Goal: Navigation & Orientation: Find specific page/section

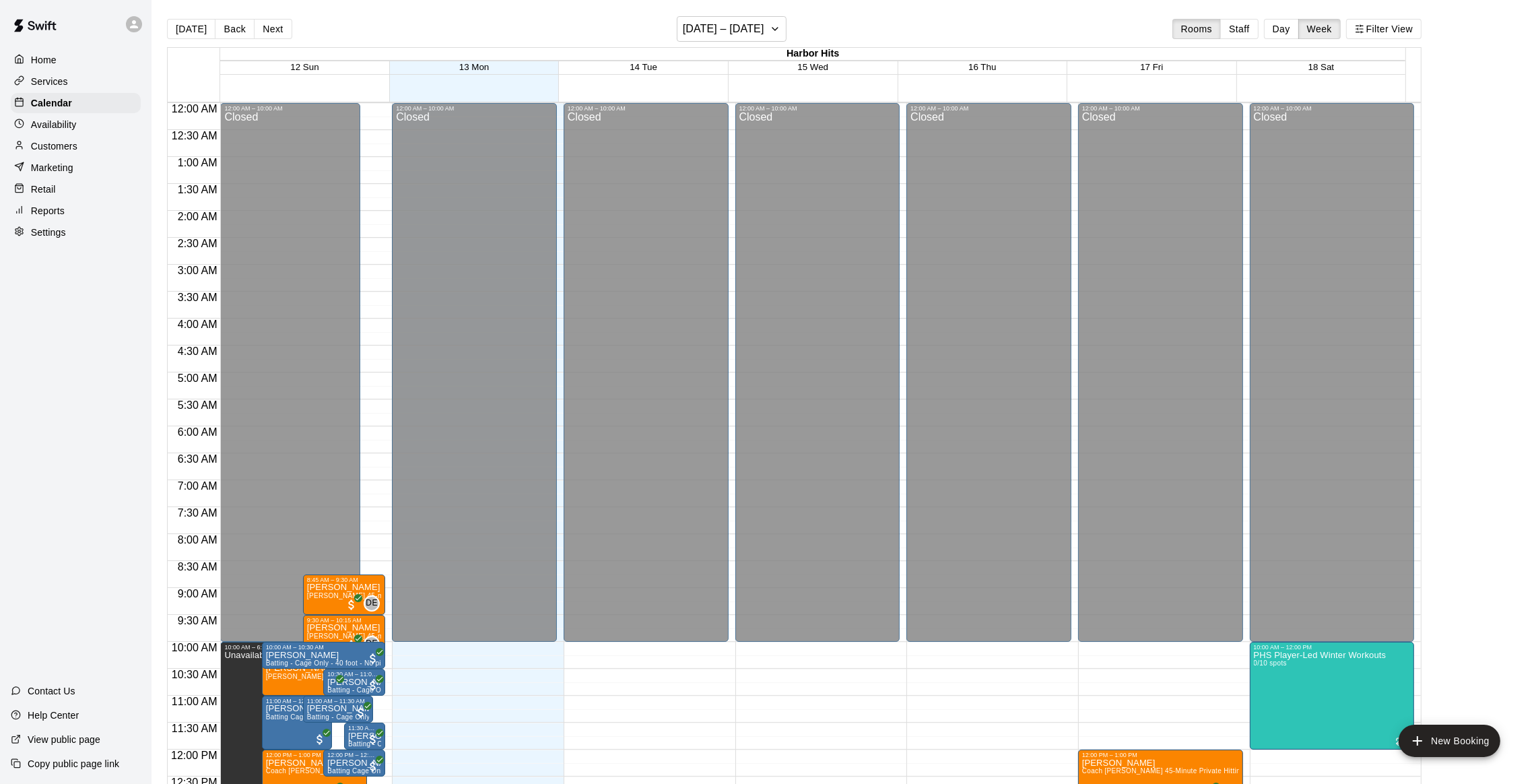
scroll to position [543, 0]
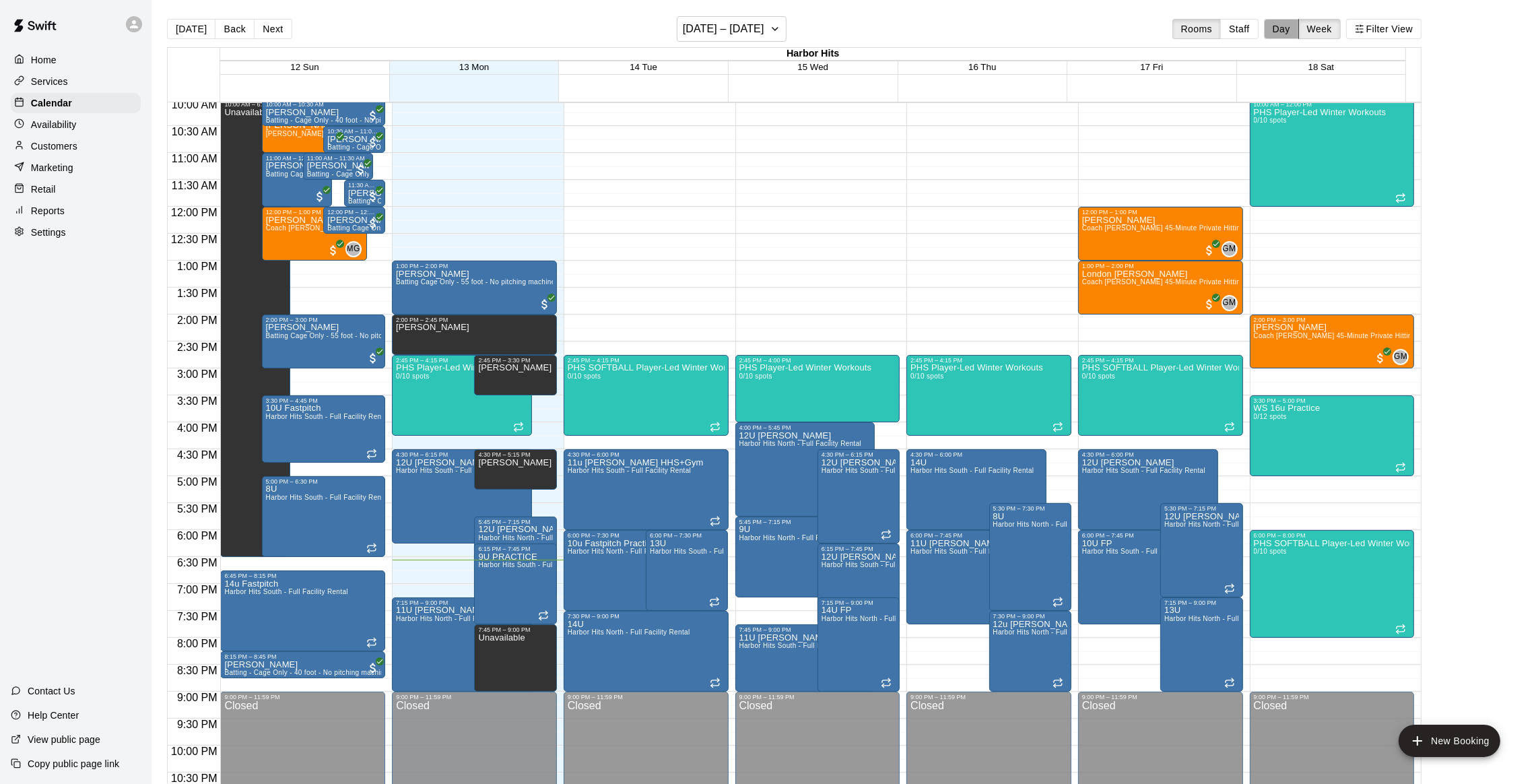
click at [1287, 32] on button "Day" at bounding box center [1281, 29] width 35 height 20
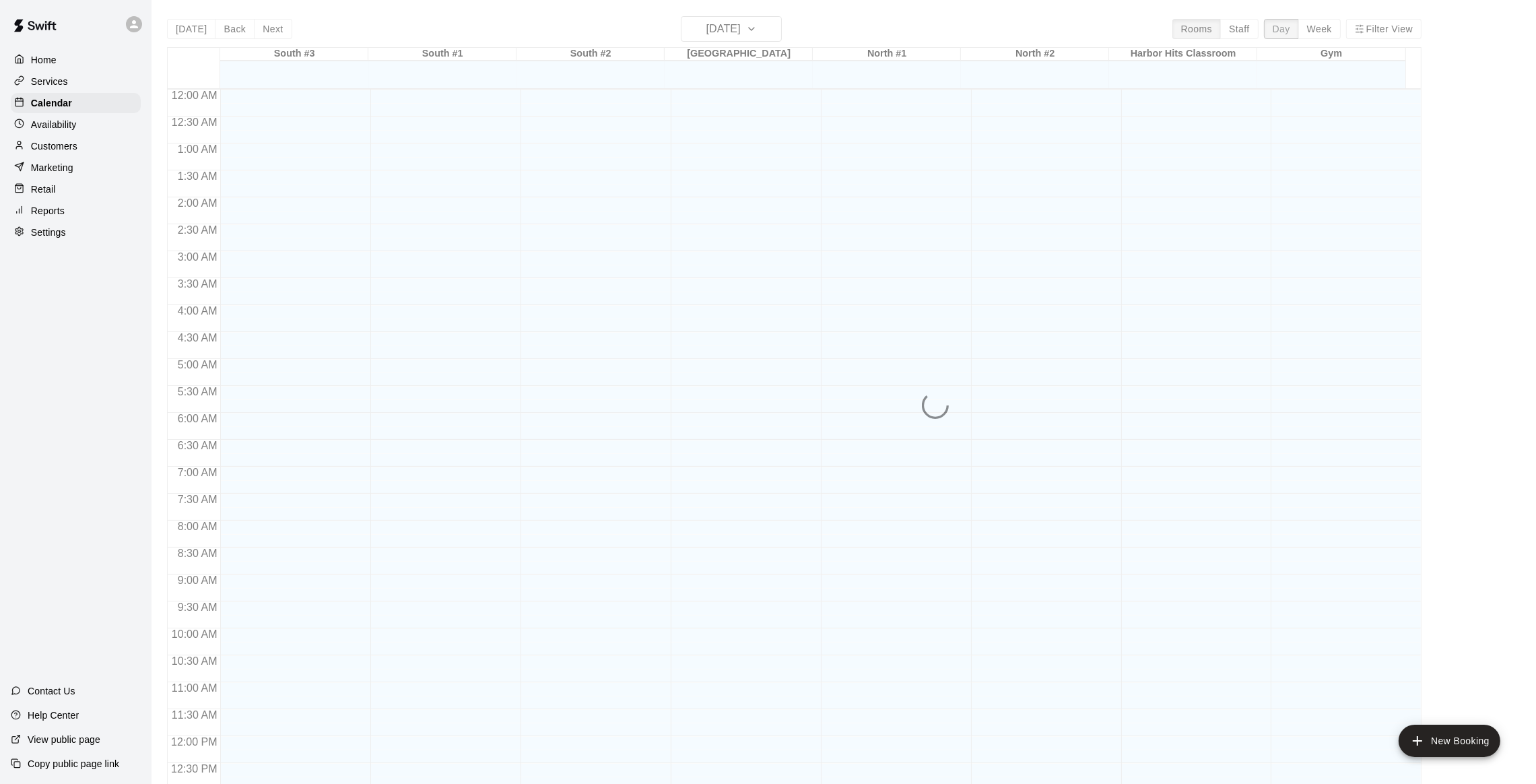
scroll to position [584, 0]
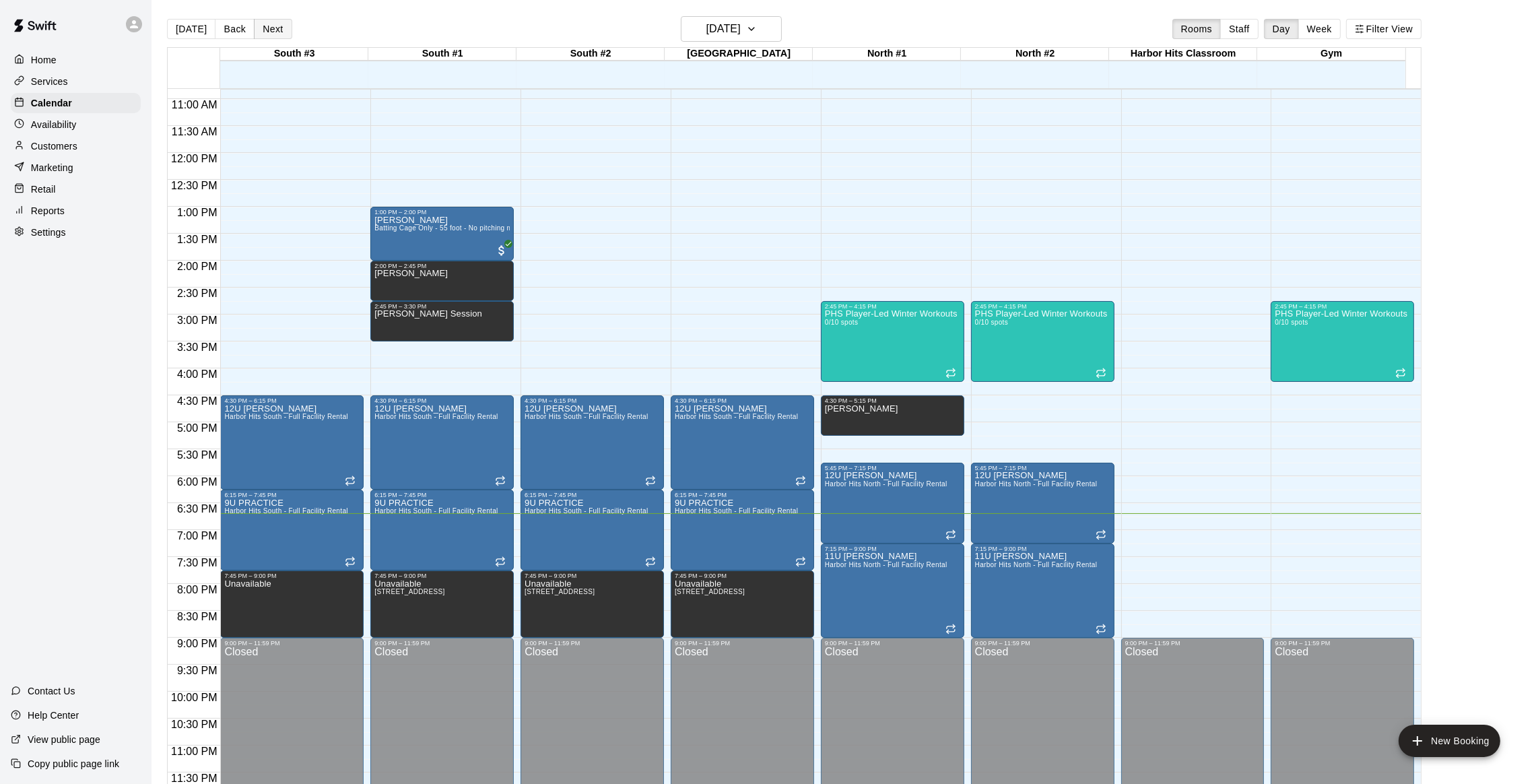
click at [270, 32] on button "Next" at bounding box center [273, 29] width 37 height 20
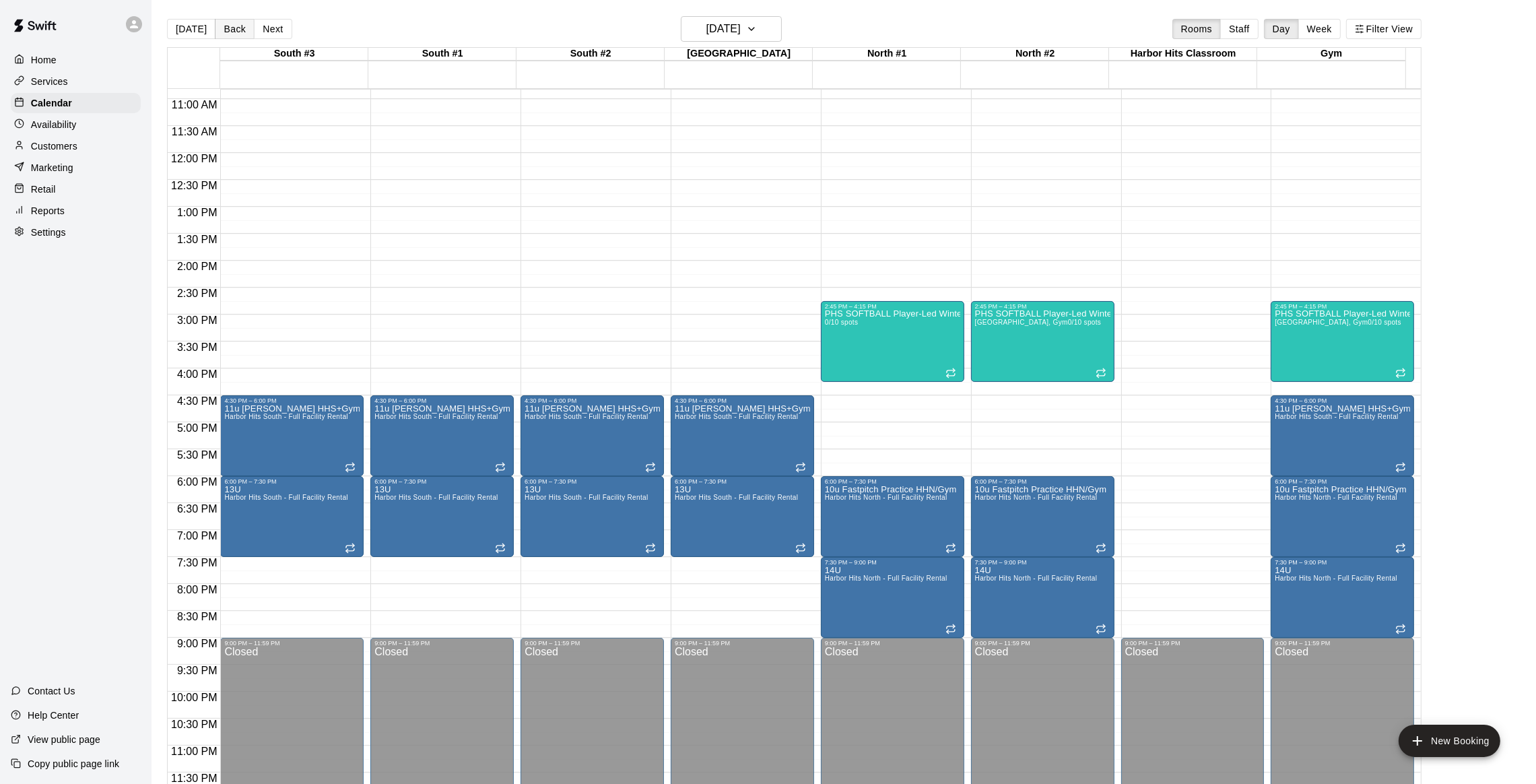
click at [233, 26] on button "Back" at bounding box center [234, 29] width 40 height 20
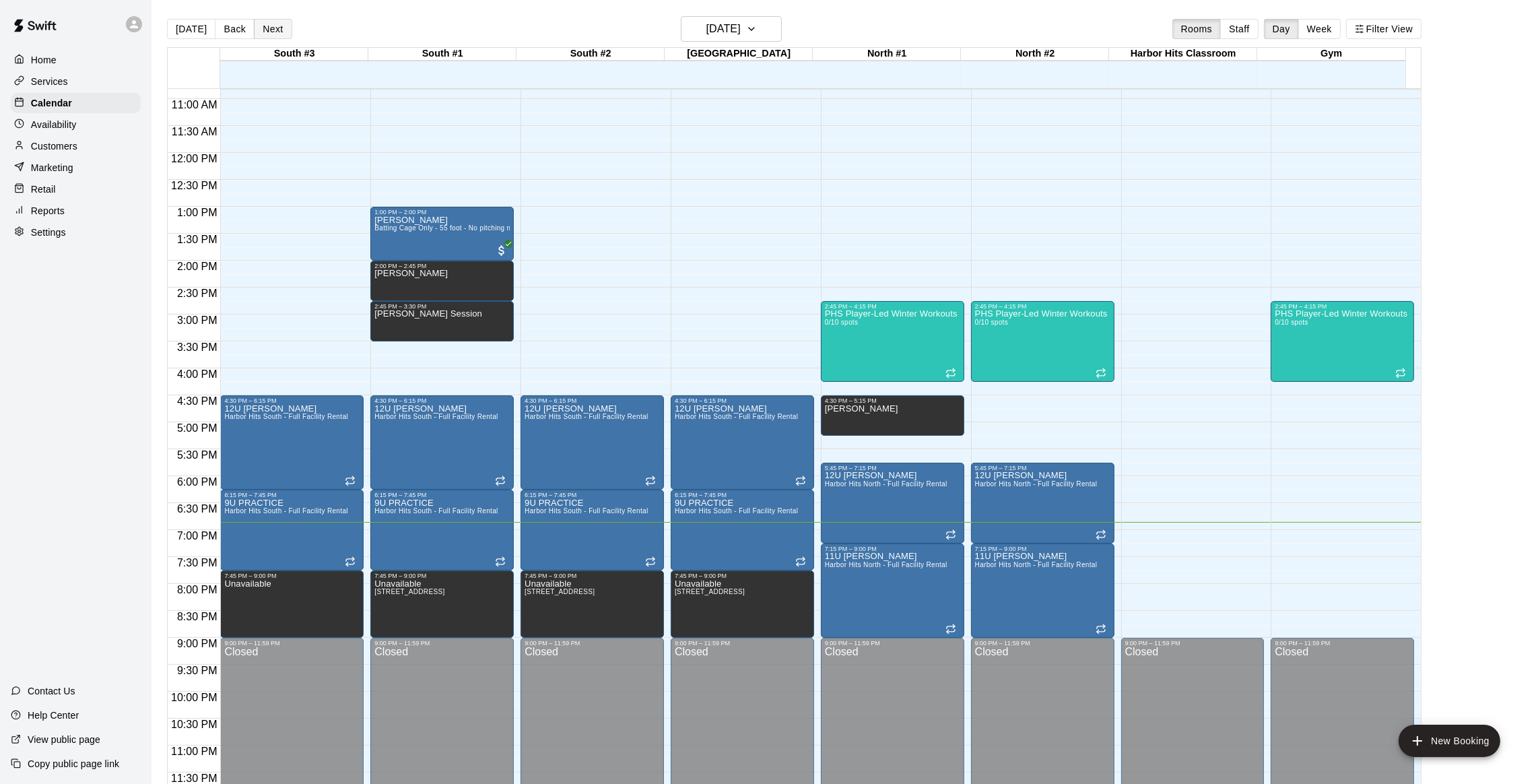
click at [258, 29] on button "Next" at bounding box center [273, 29] width 37 height 20
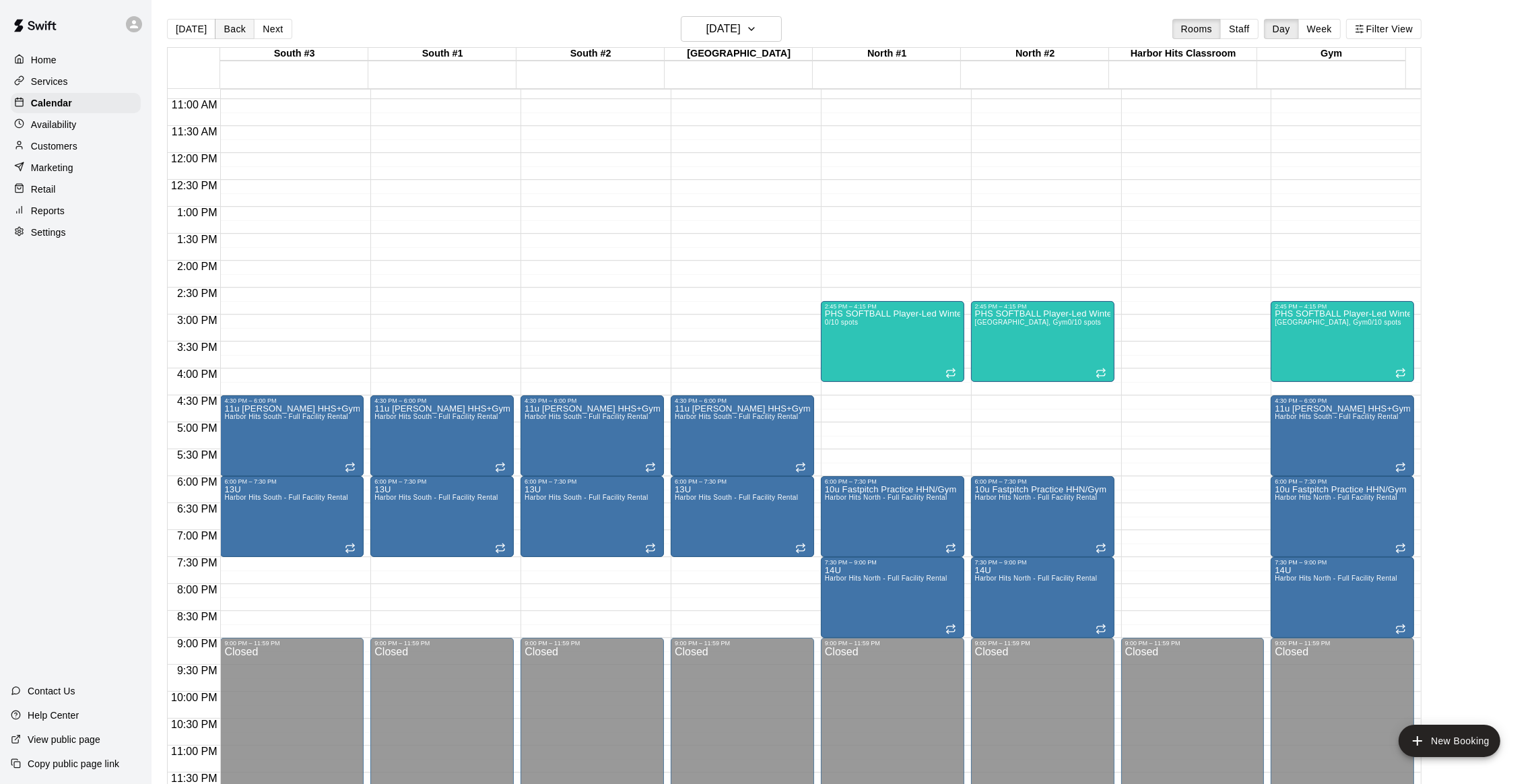
click at [241, 29] on button "Back" at bounding box center [234, 29] width 40 height 20
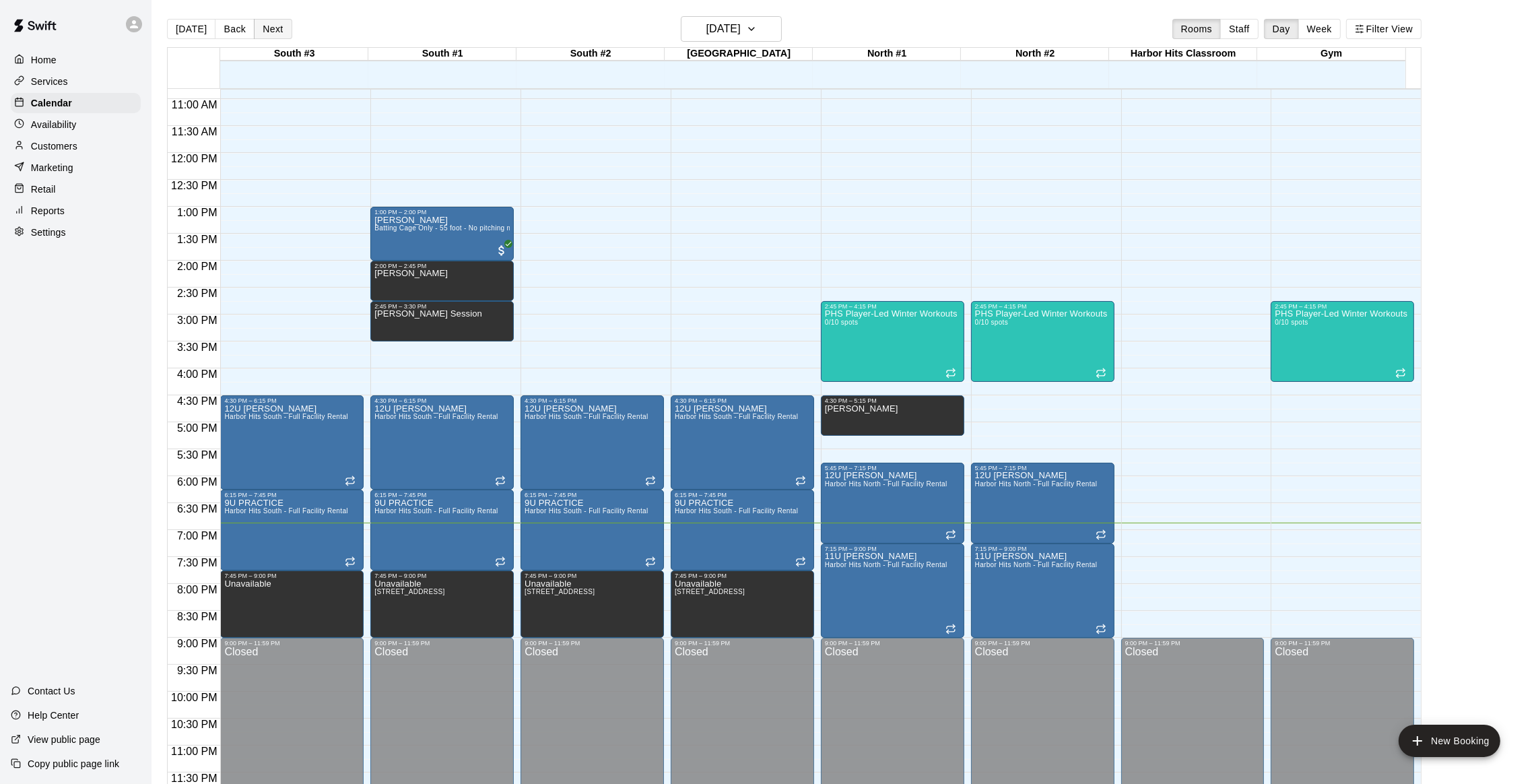
click at [261, 34] on button "Next" at bounding box center [273, 29] width 37 height 20
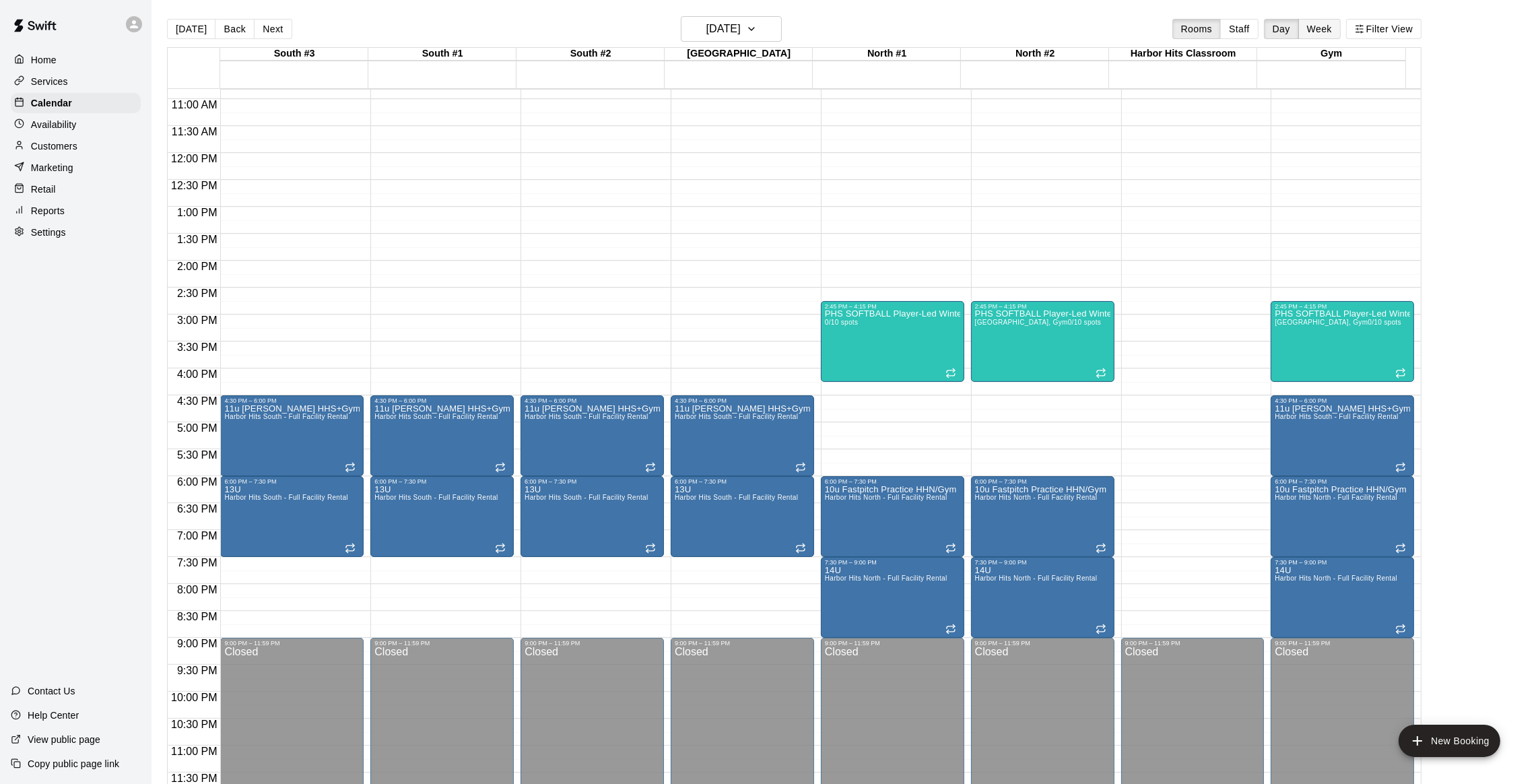
click at [1327, 32] on button "Week" at bounding box center [1320, 29] width 43 height 20
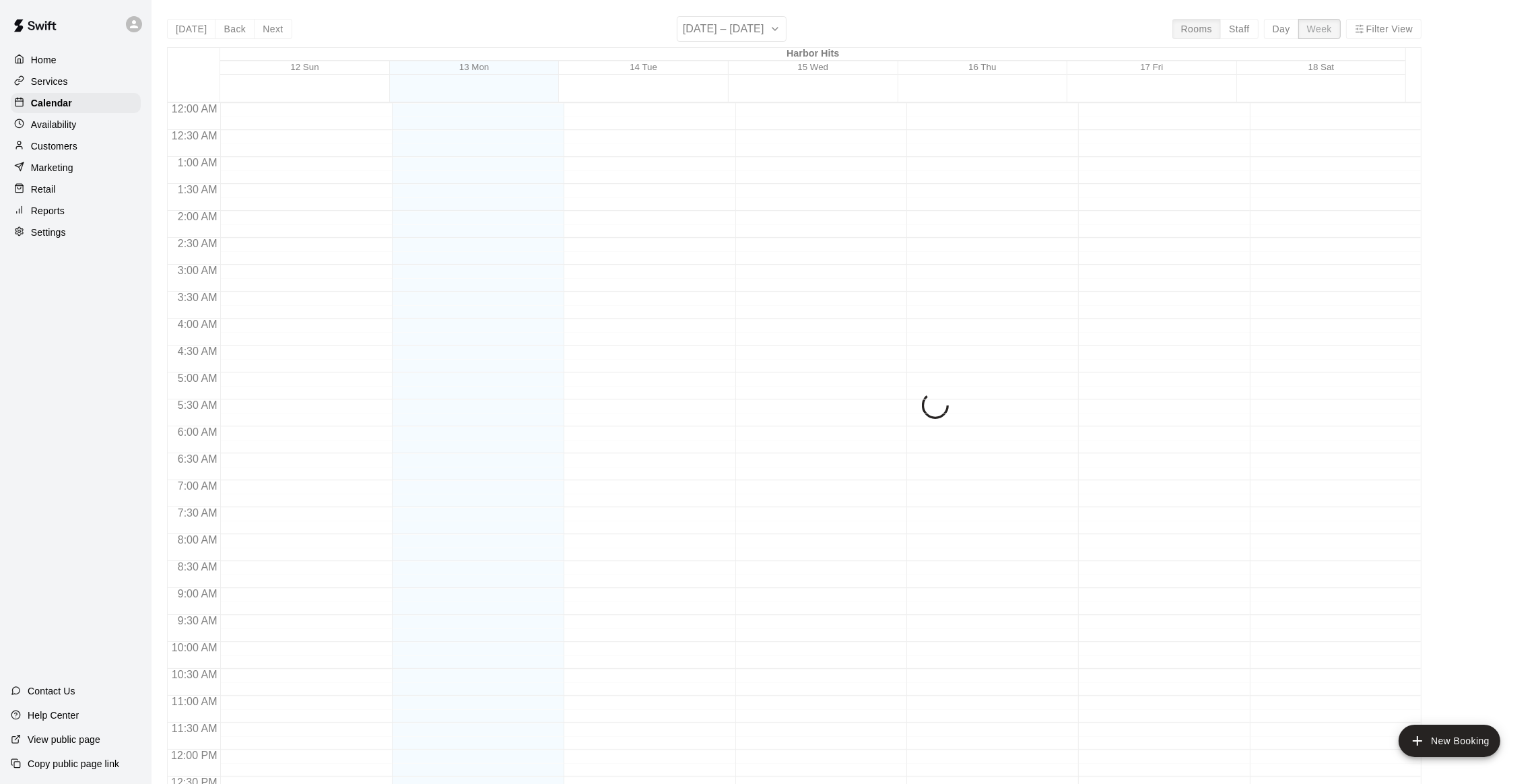
scroll to position [598, 0]
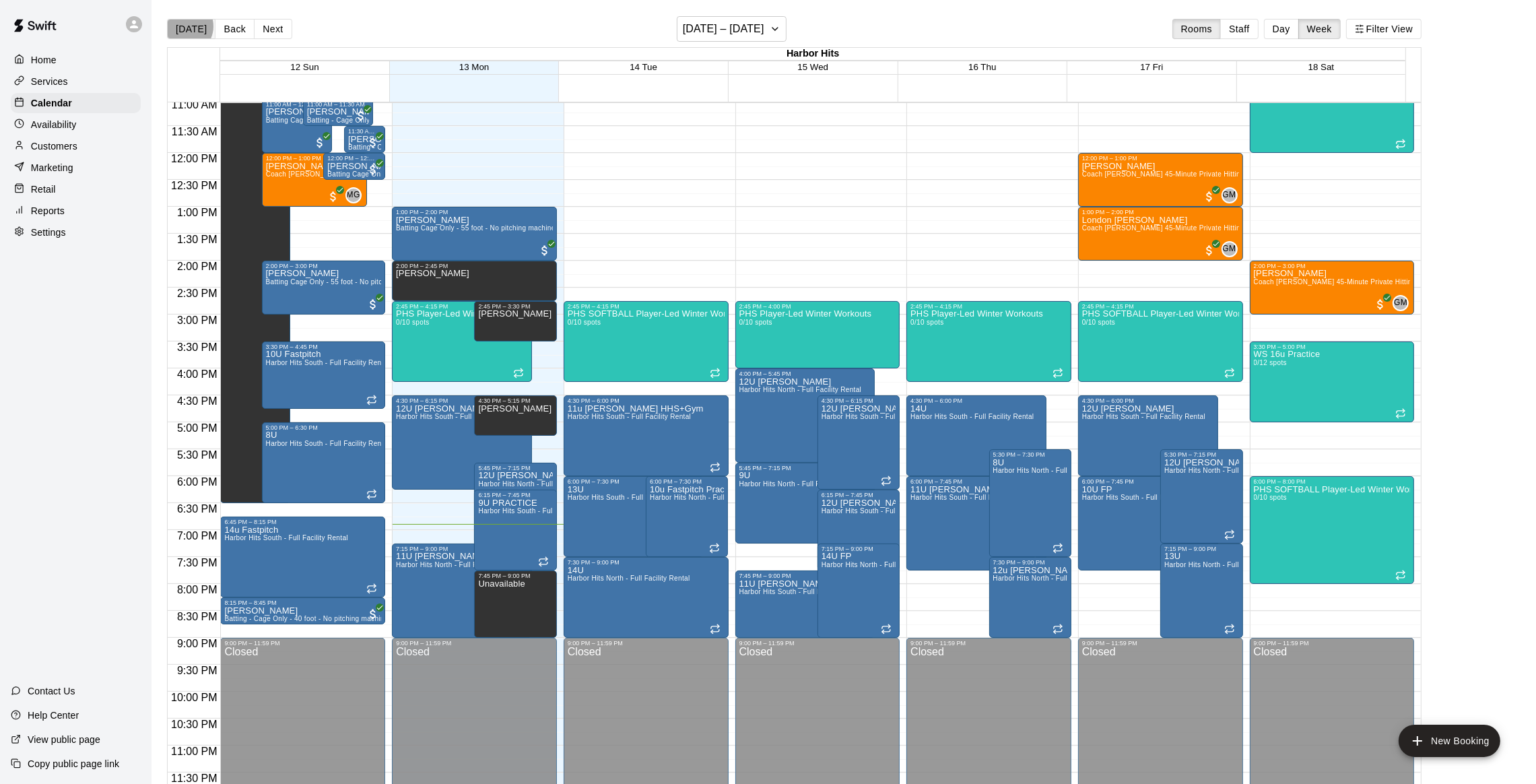
click at [183, 26] on button "[DATE]" at bounding box center [191, 29] width 48 height 20
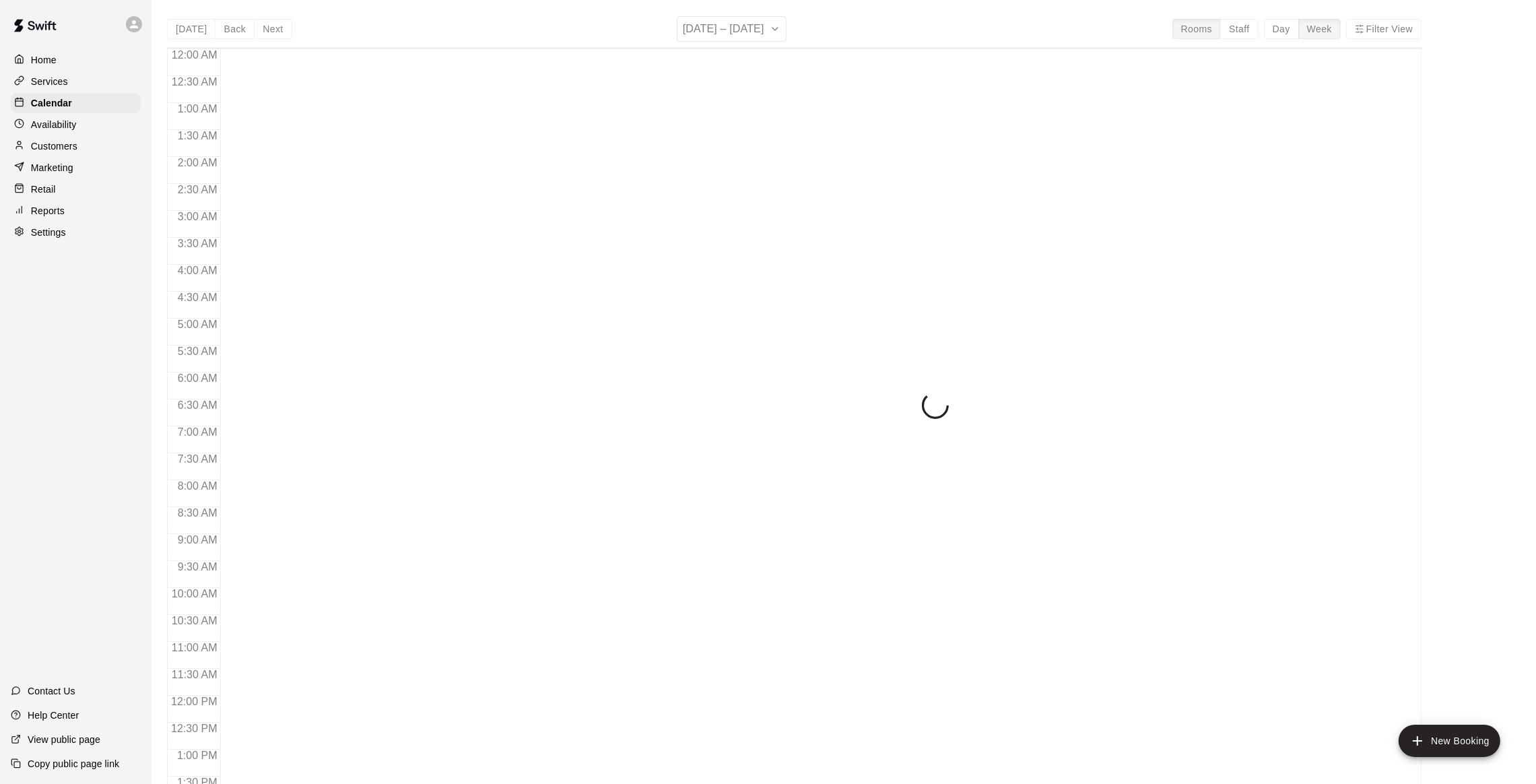
scroll to position [543, 0]
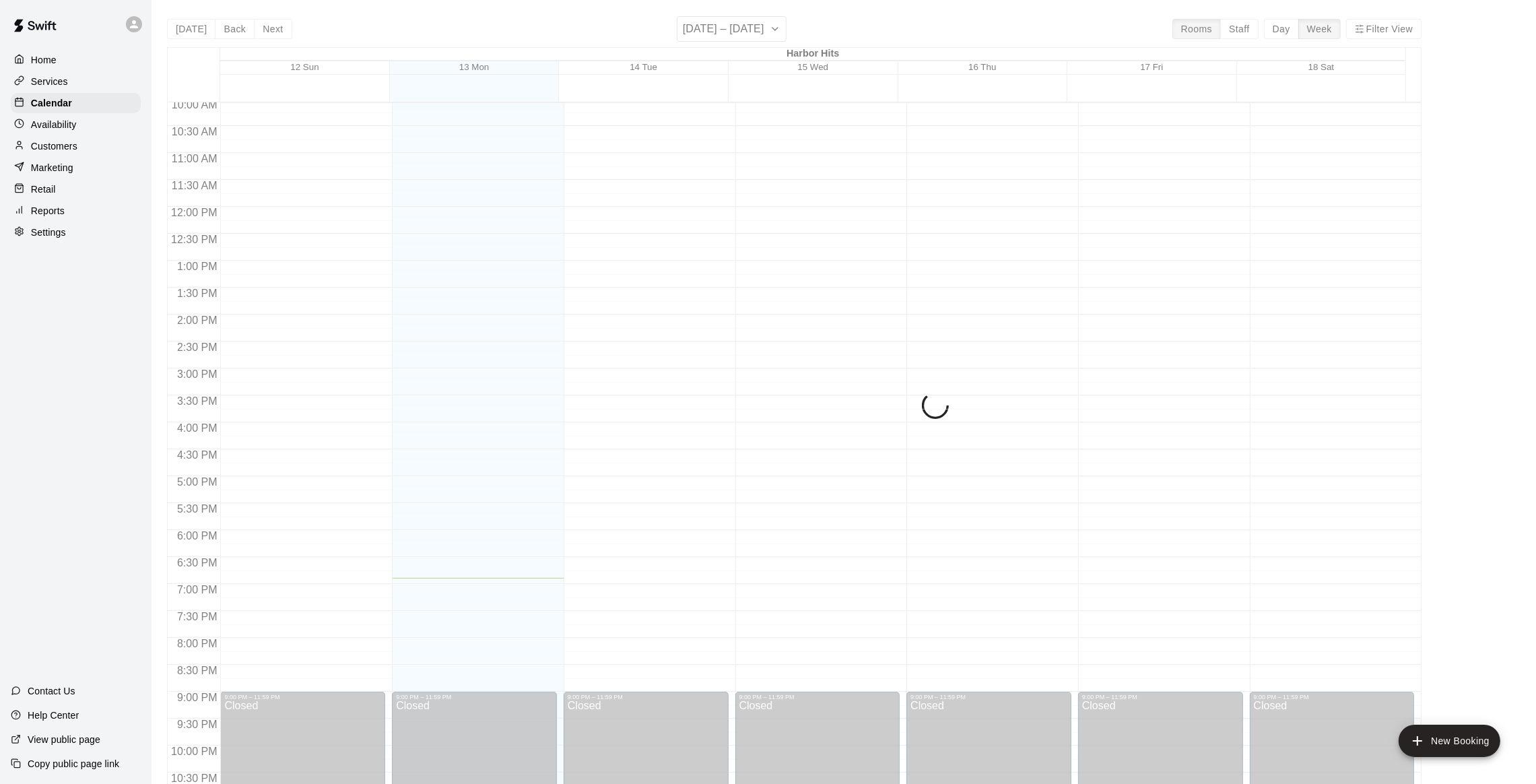
click at [1295, 32] on button "Day" at bounding box center [1281, 29] width 35 height 20
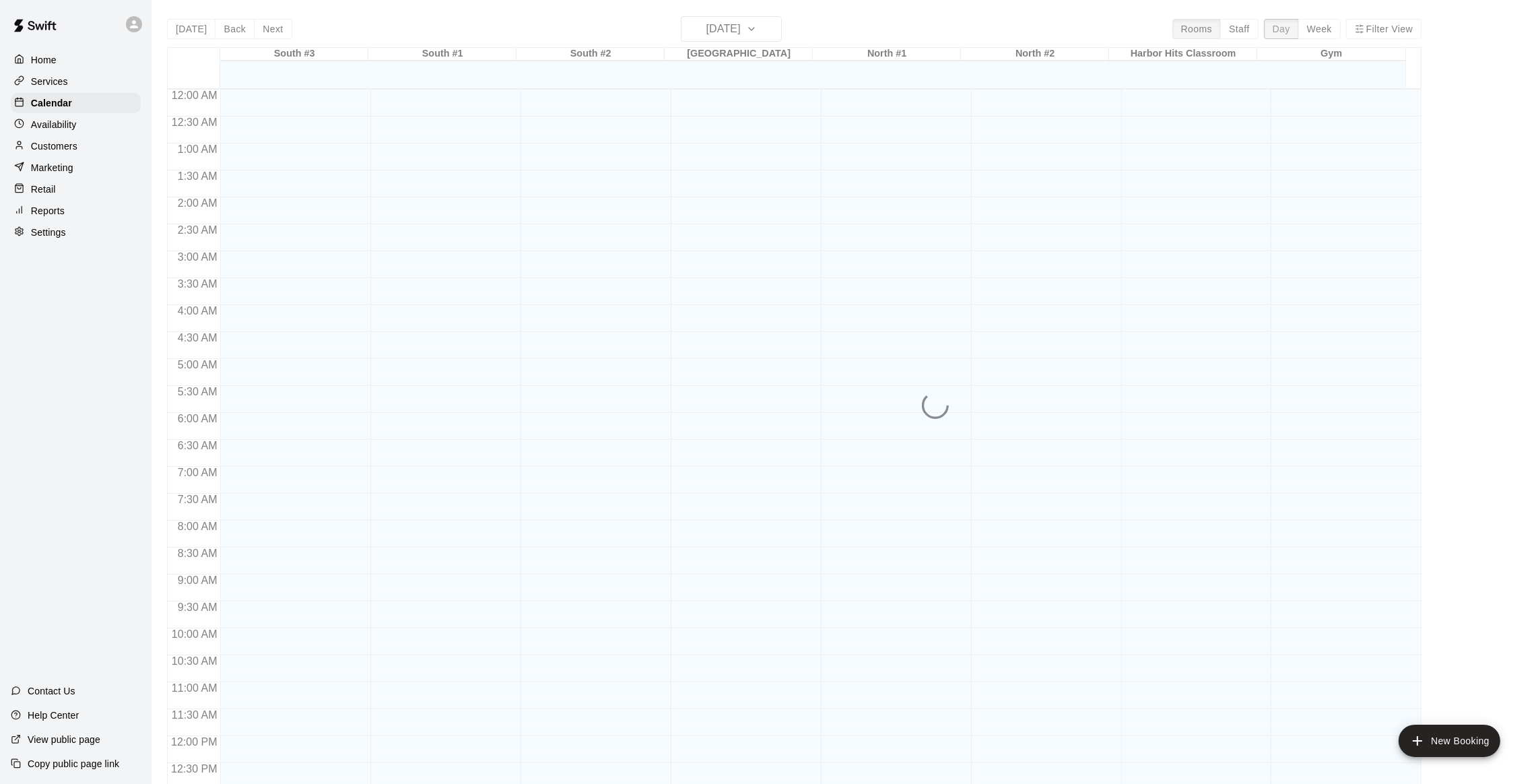
scroll to position [584, 0]
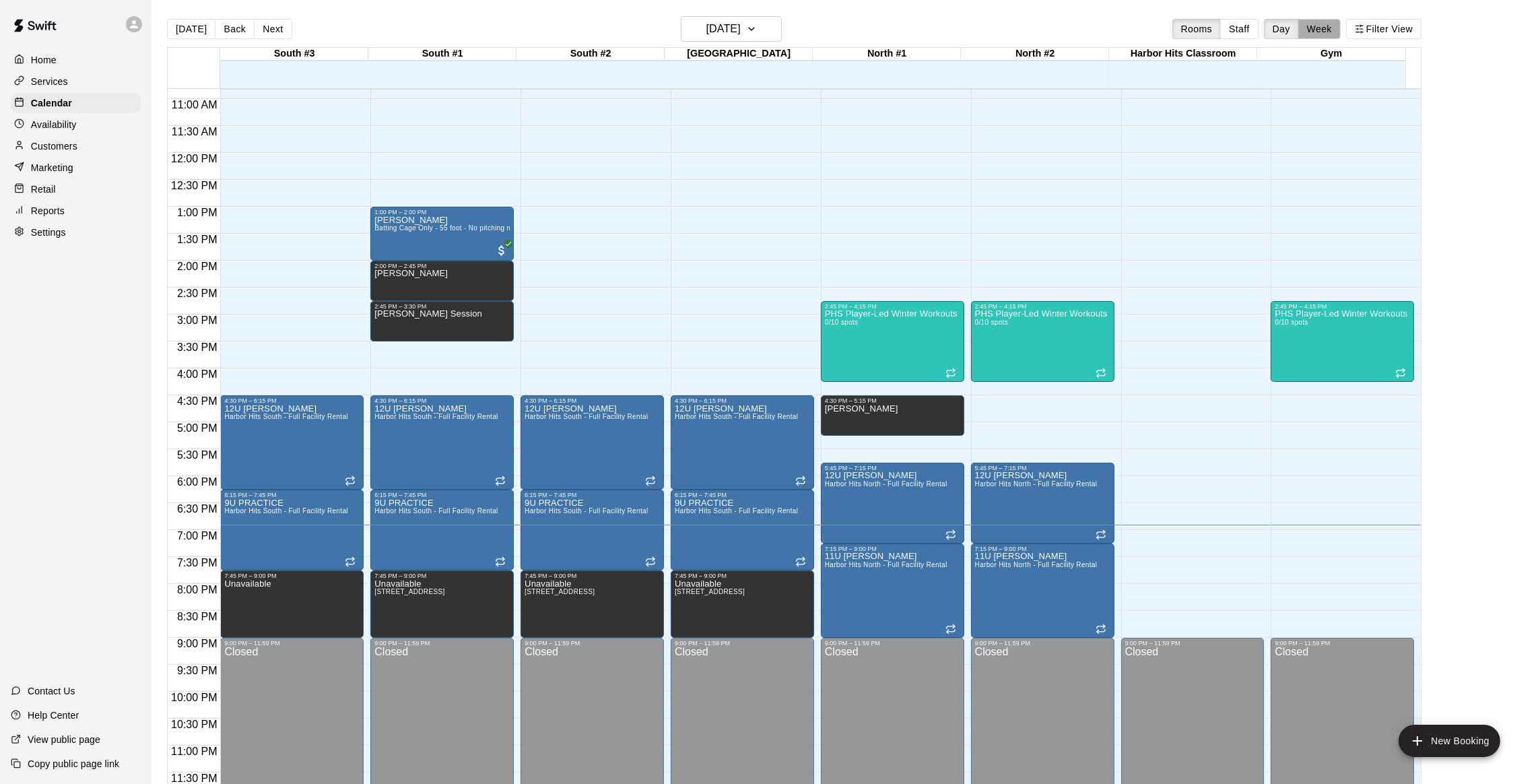
click at [1322, 33] on button "Week" at bounding box center [1320, 29] width 43 height 20
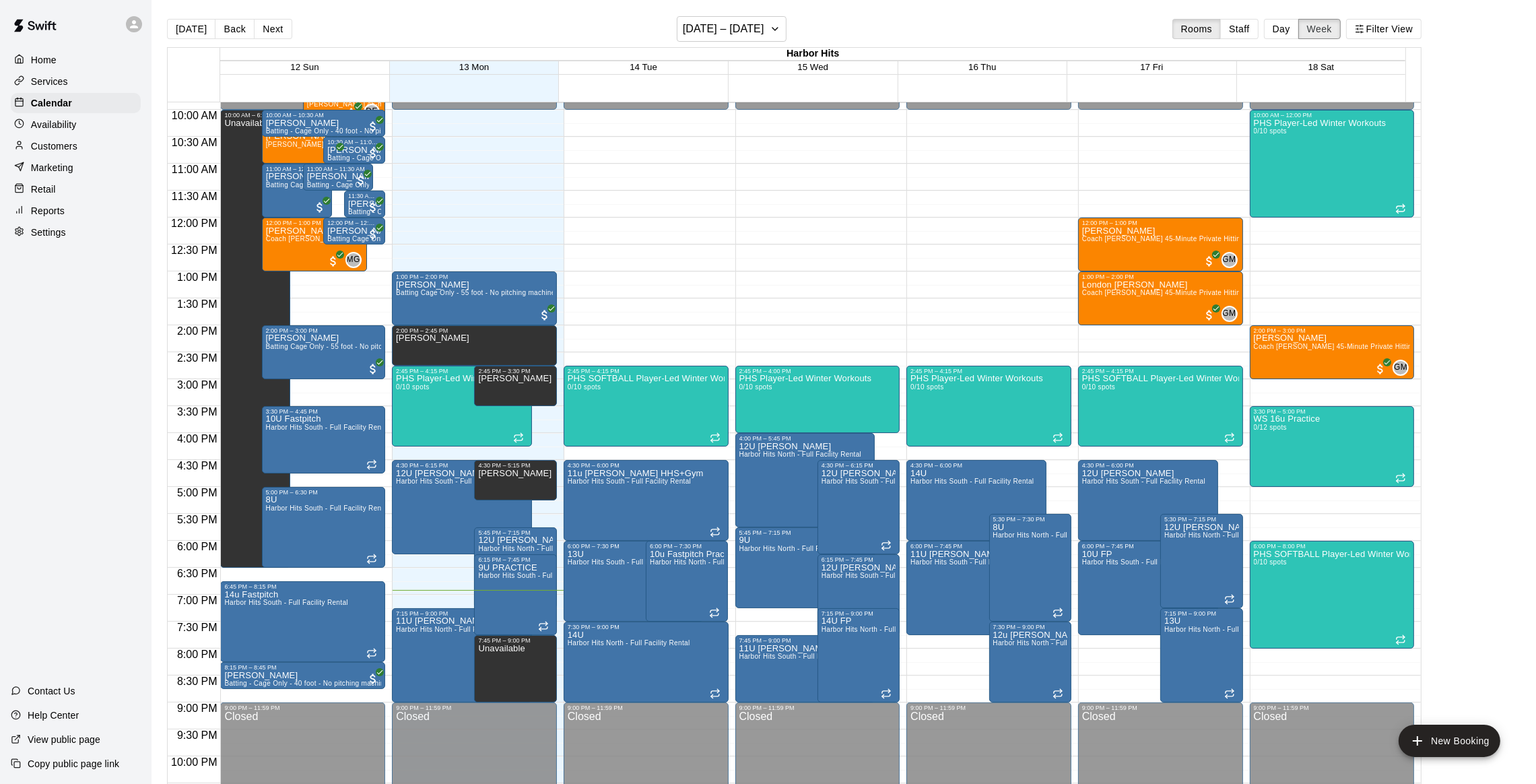
scroll to position [496, 0]
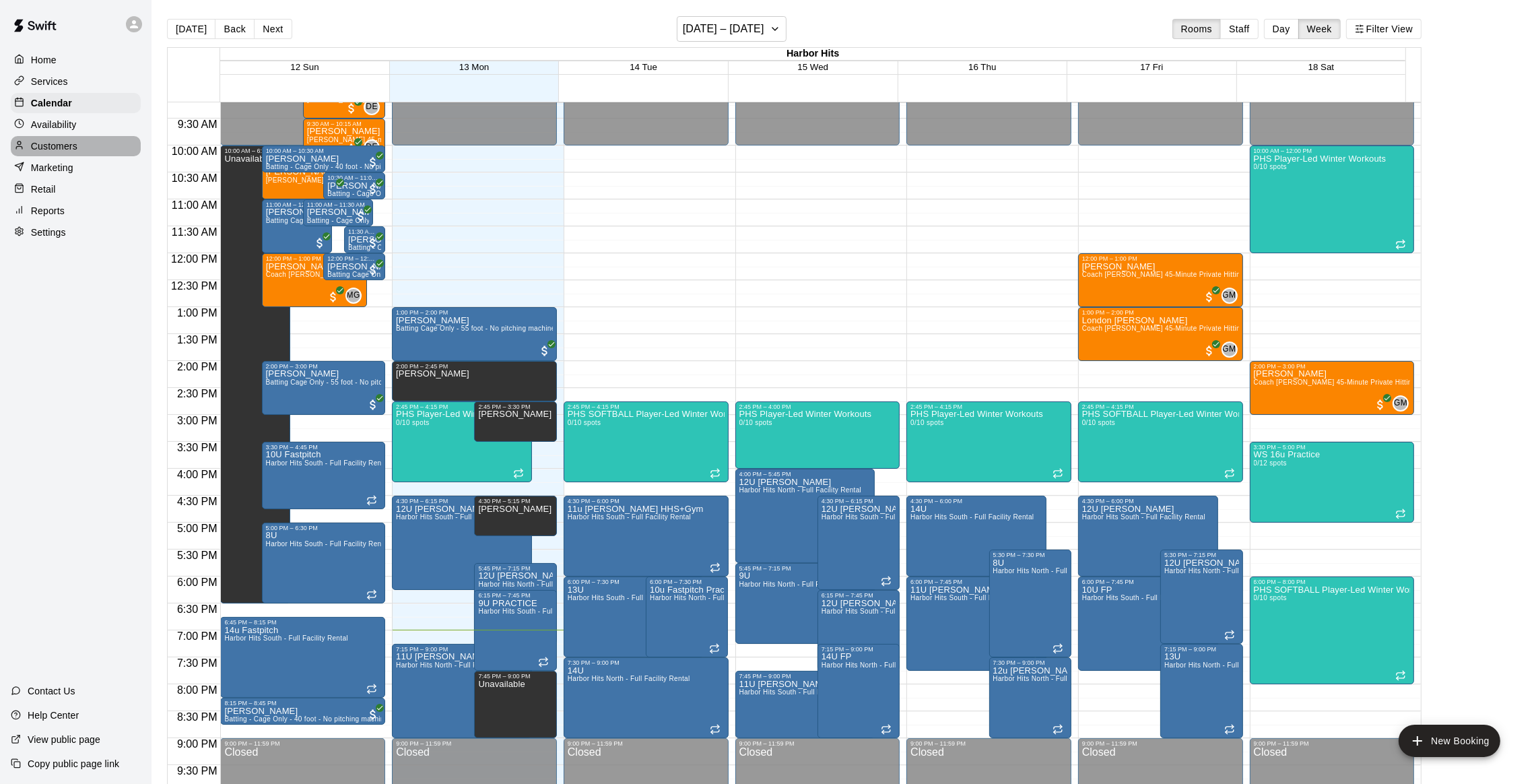
click at [52, 147] on p "Customers" at bounding box center [54, 145] width 46 height 13
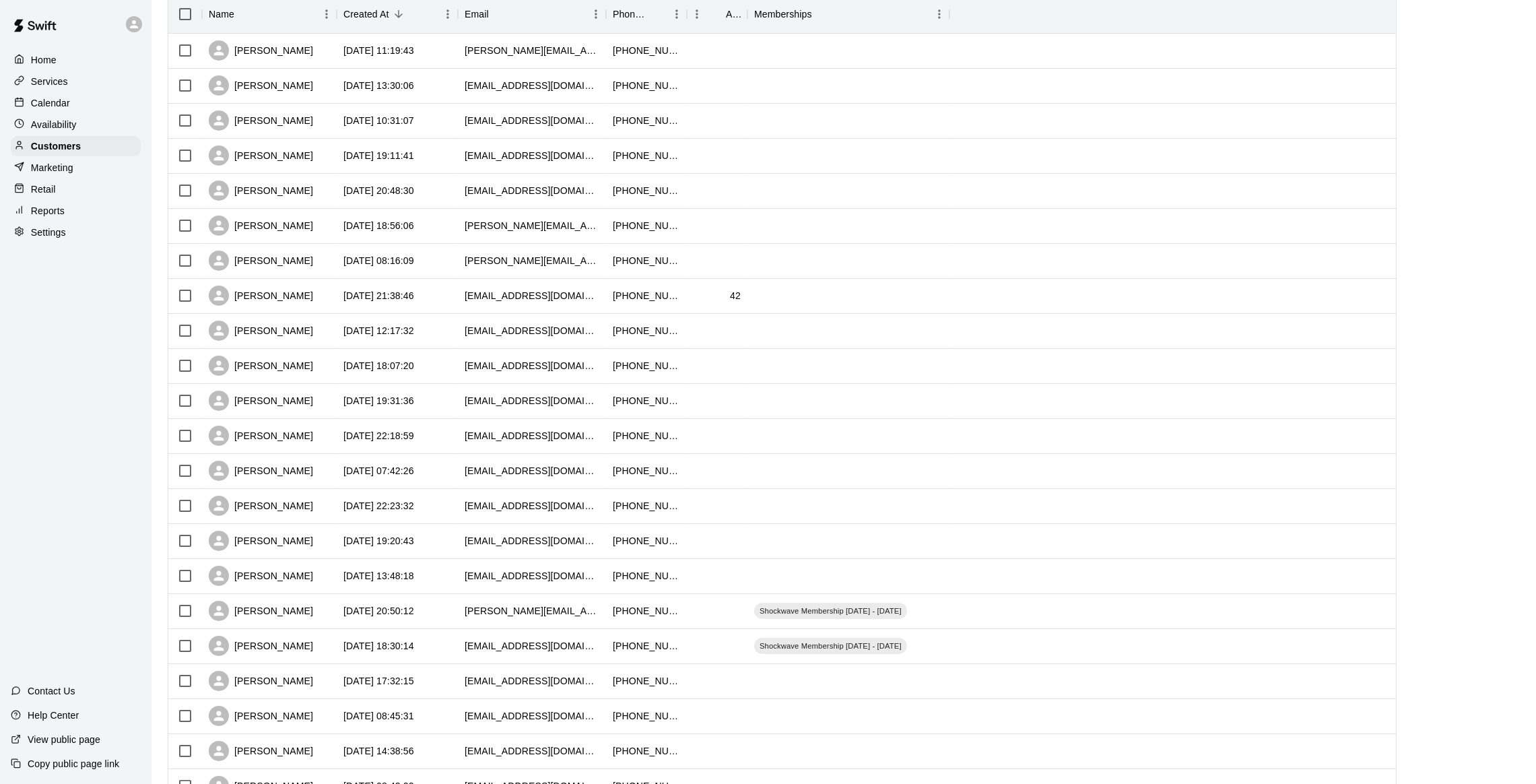
scroll to position [202, 0]
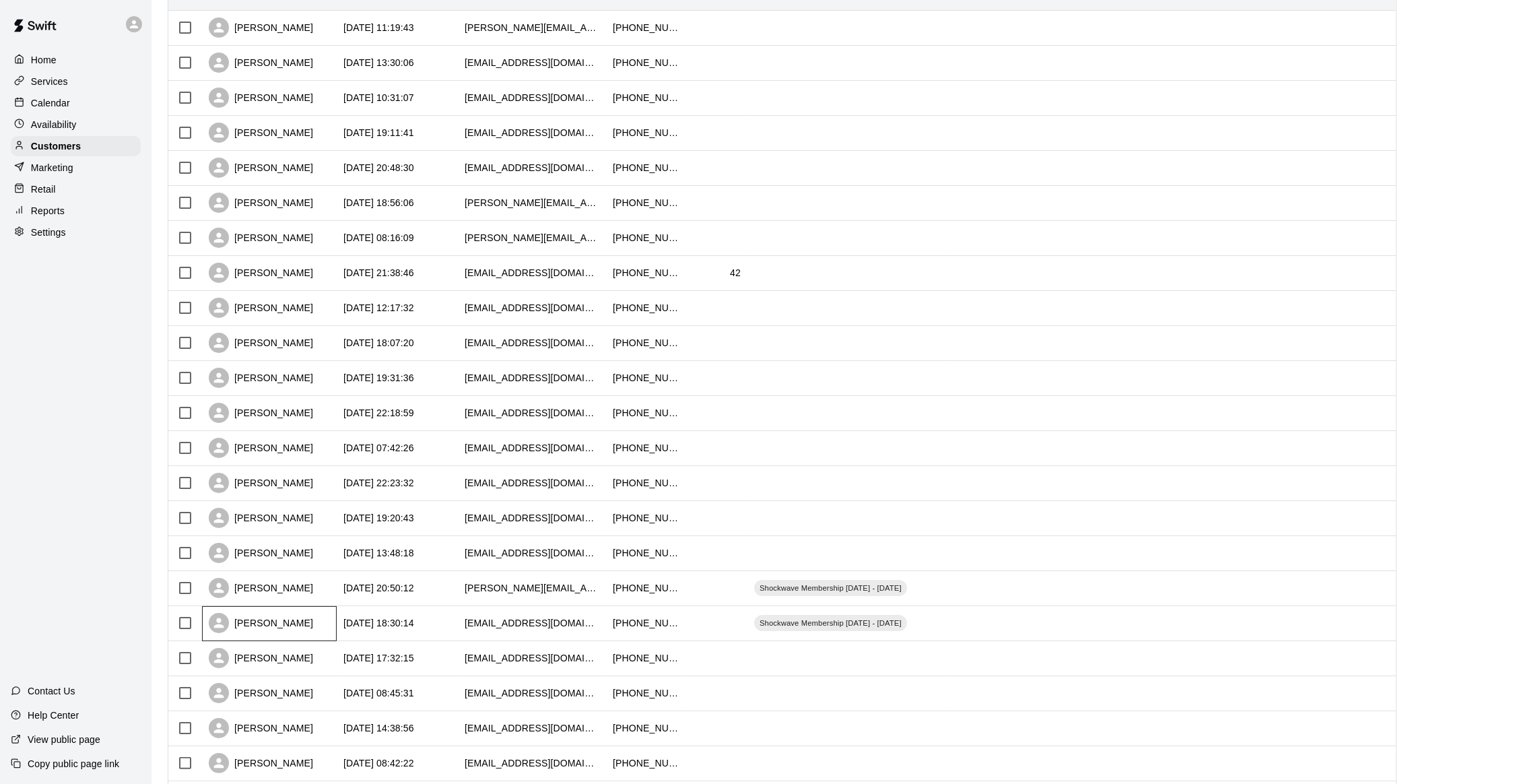
click at [265, 620] on div "Selena Cooper" at bounding box center [260, 623] width 104 height 20
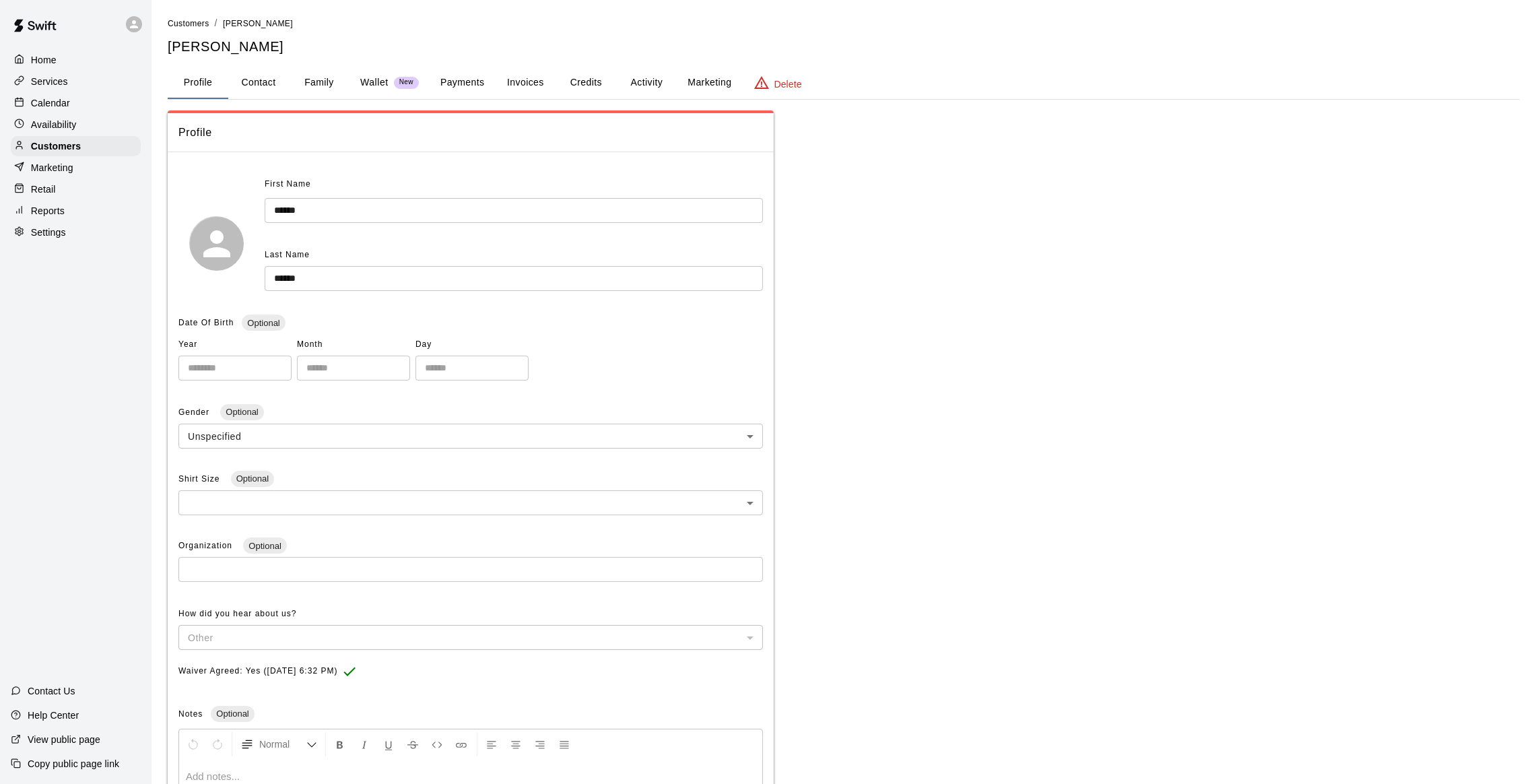
click at [325, 73] on button "Family" at bounding box center [319, 83] width 61 height 32
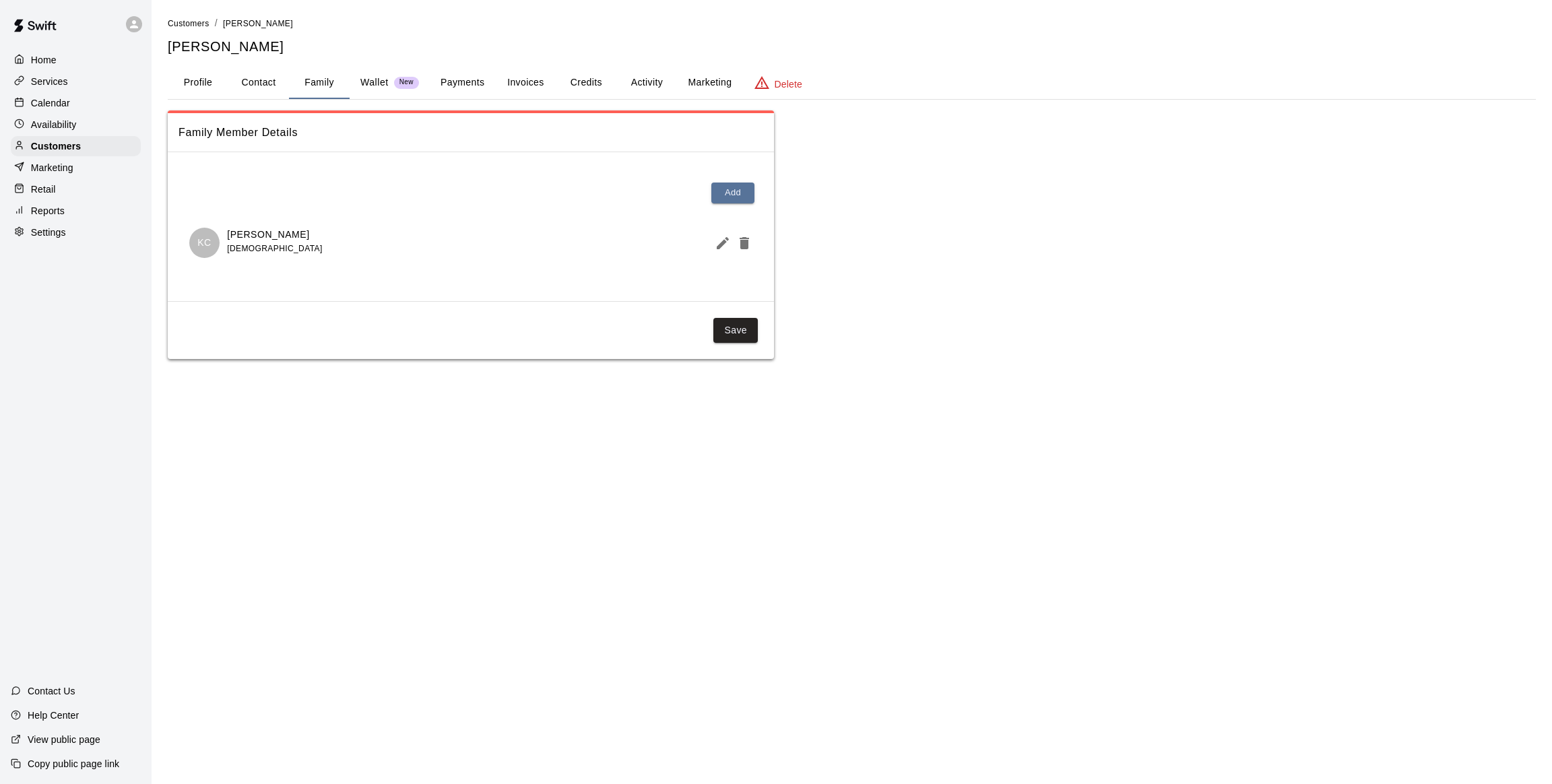
click at [37, 81] on p "Services" at bounding box center [50, 81] width 37 height 13
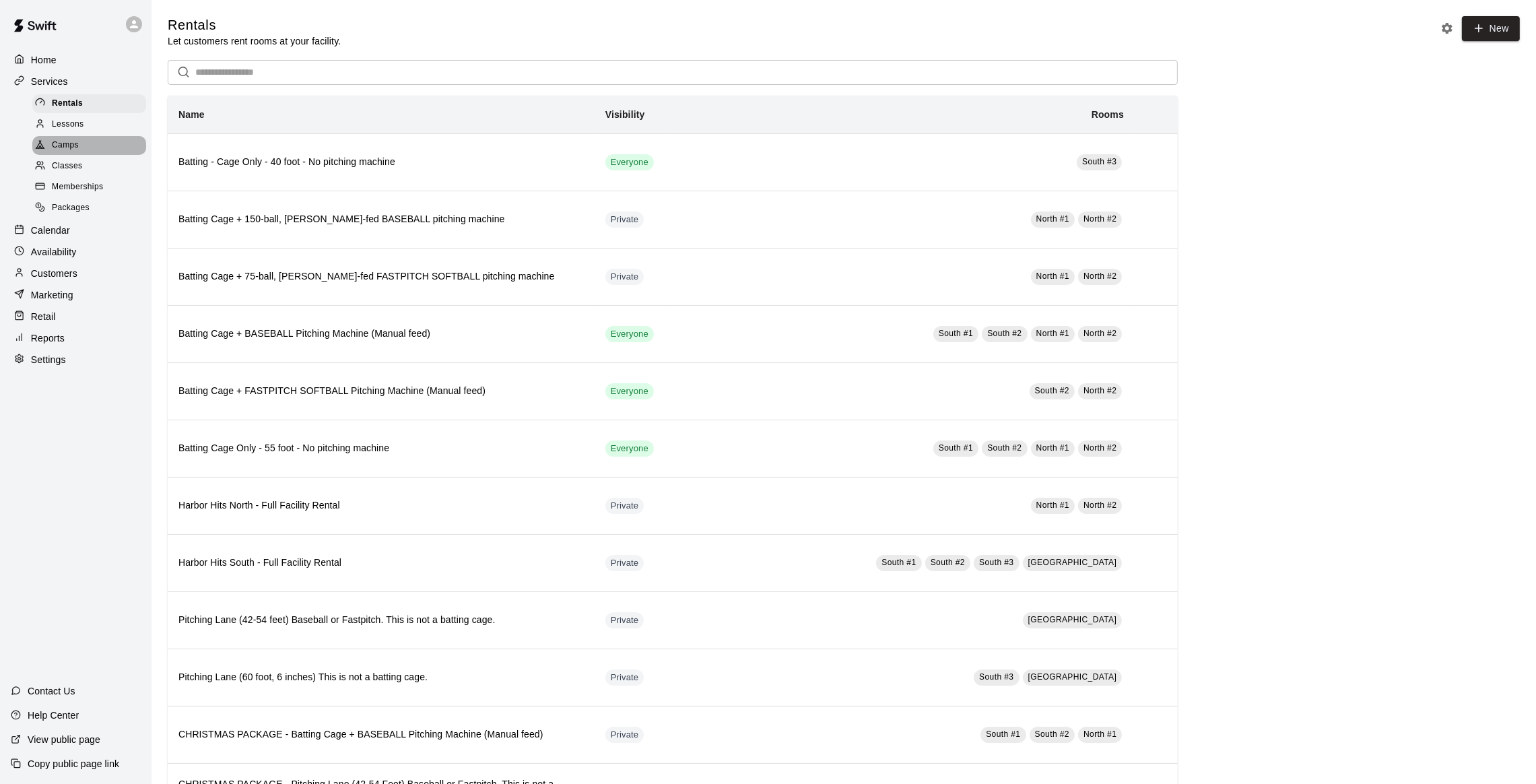
click at [67, 145] on span "Camps" at bounding box center [65, 145] width 27 height 13
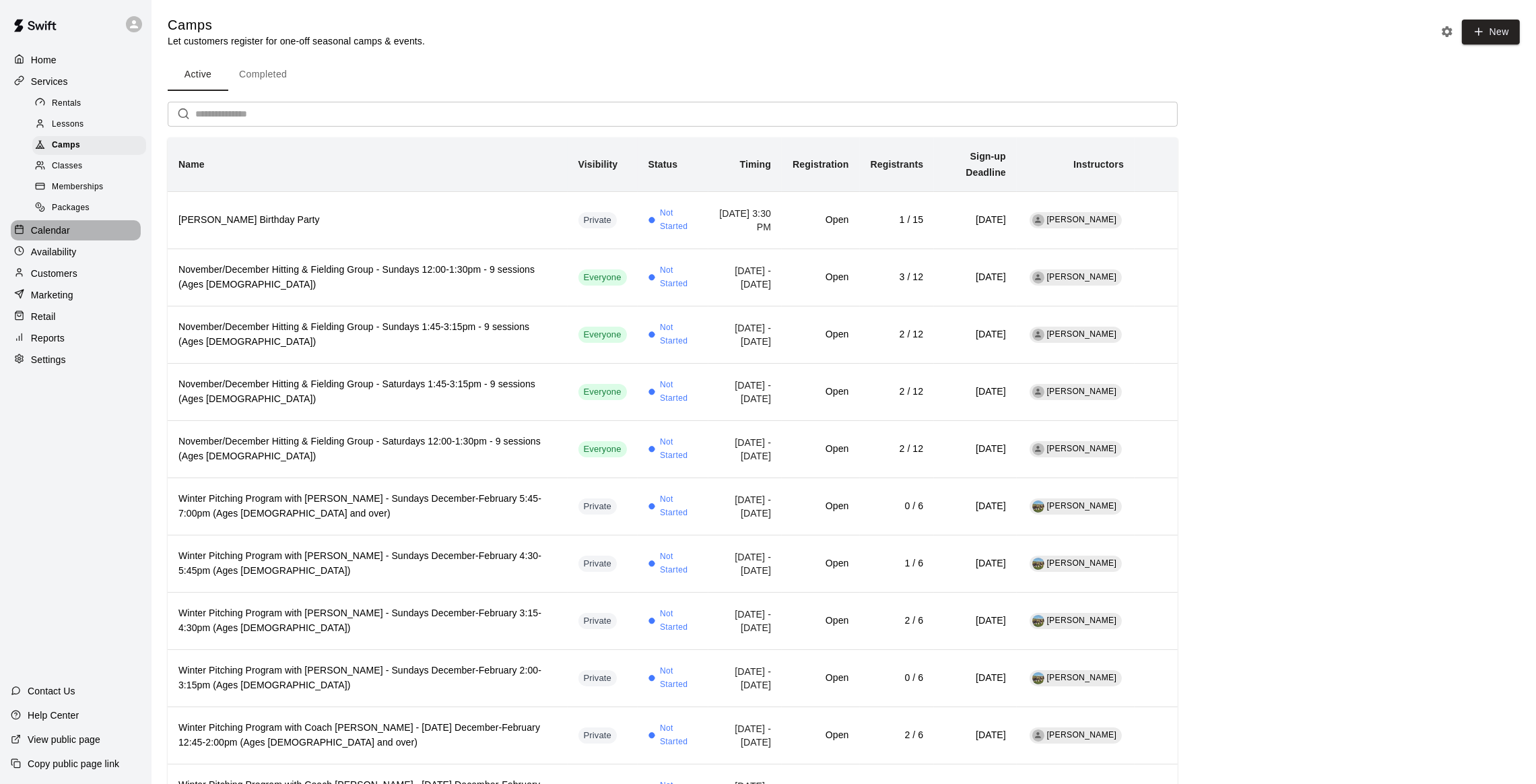
click at [51, 233] on p "Calendar" at bounding box center [51, 230] width 39 height 13
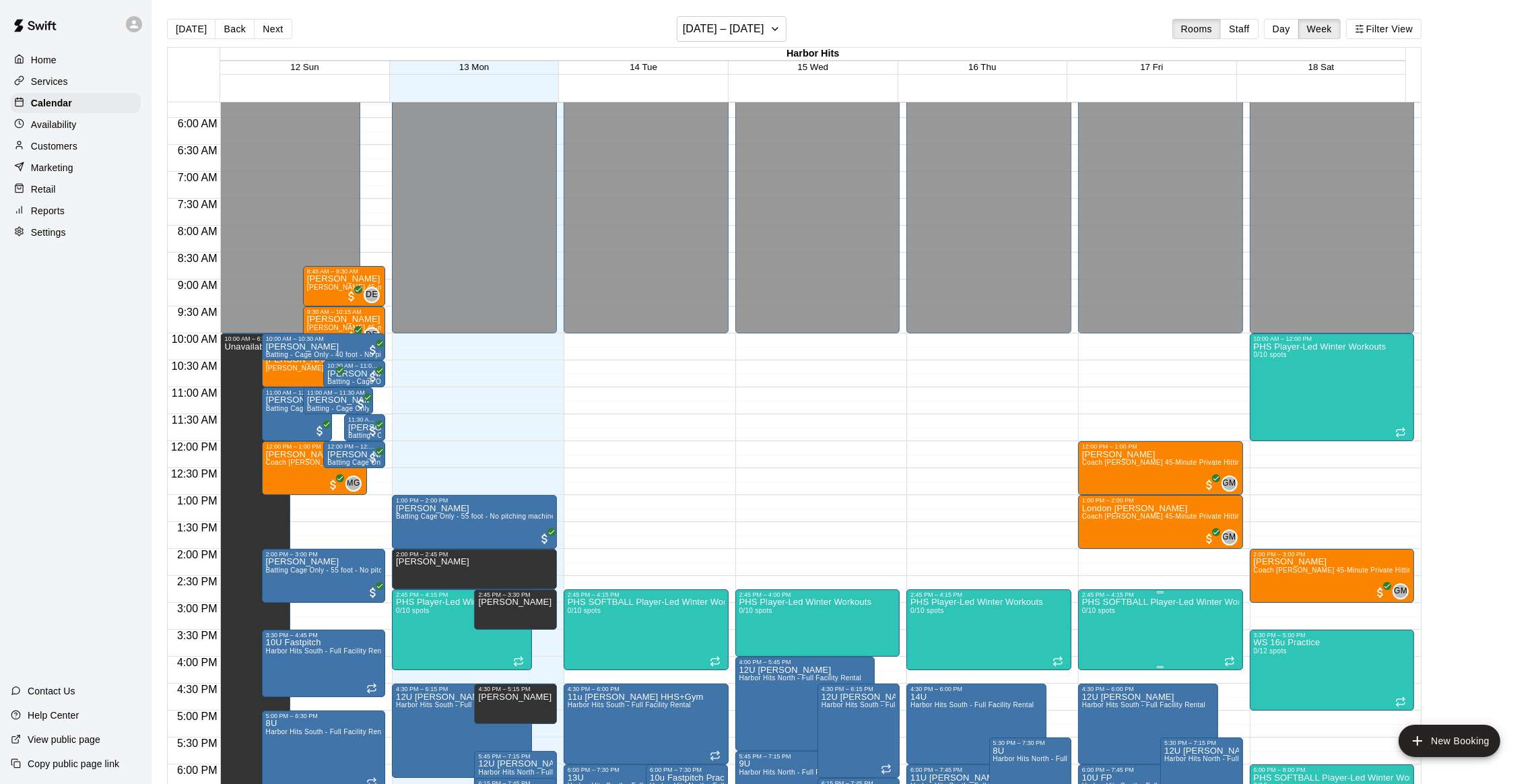
scroll to position [442, 0]
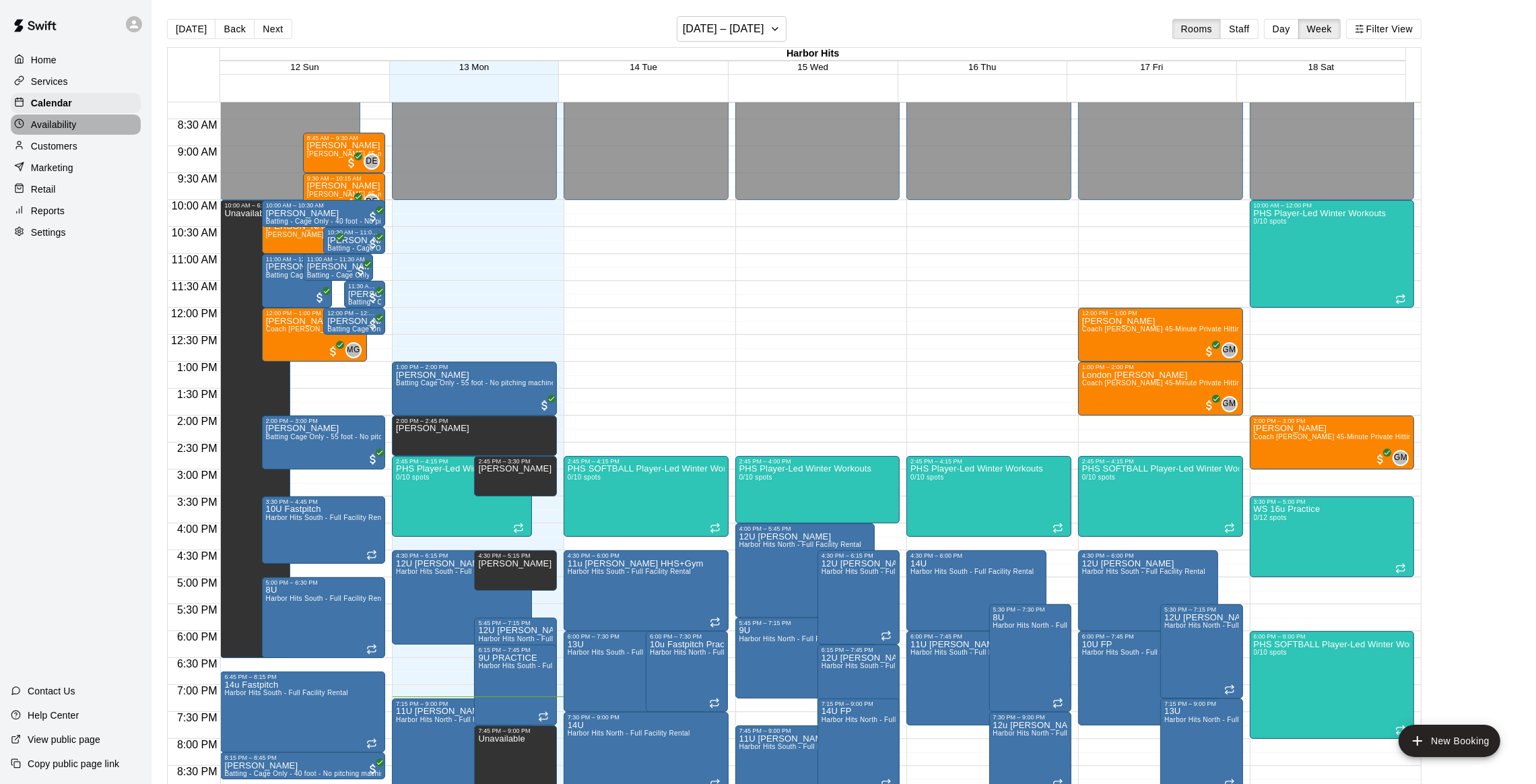
click at [65, 129] on p "Availability" at bounding box center [53, 124] width 45 height 13
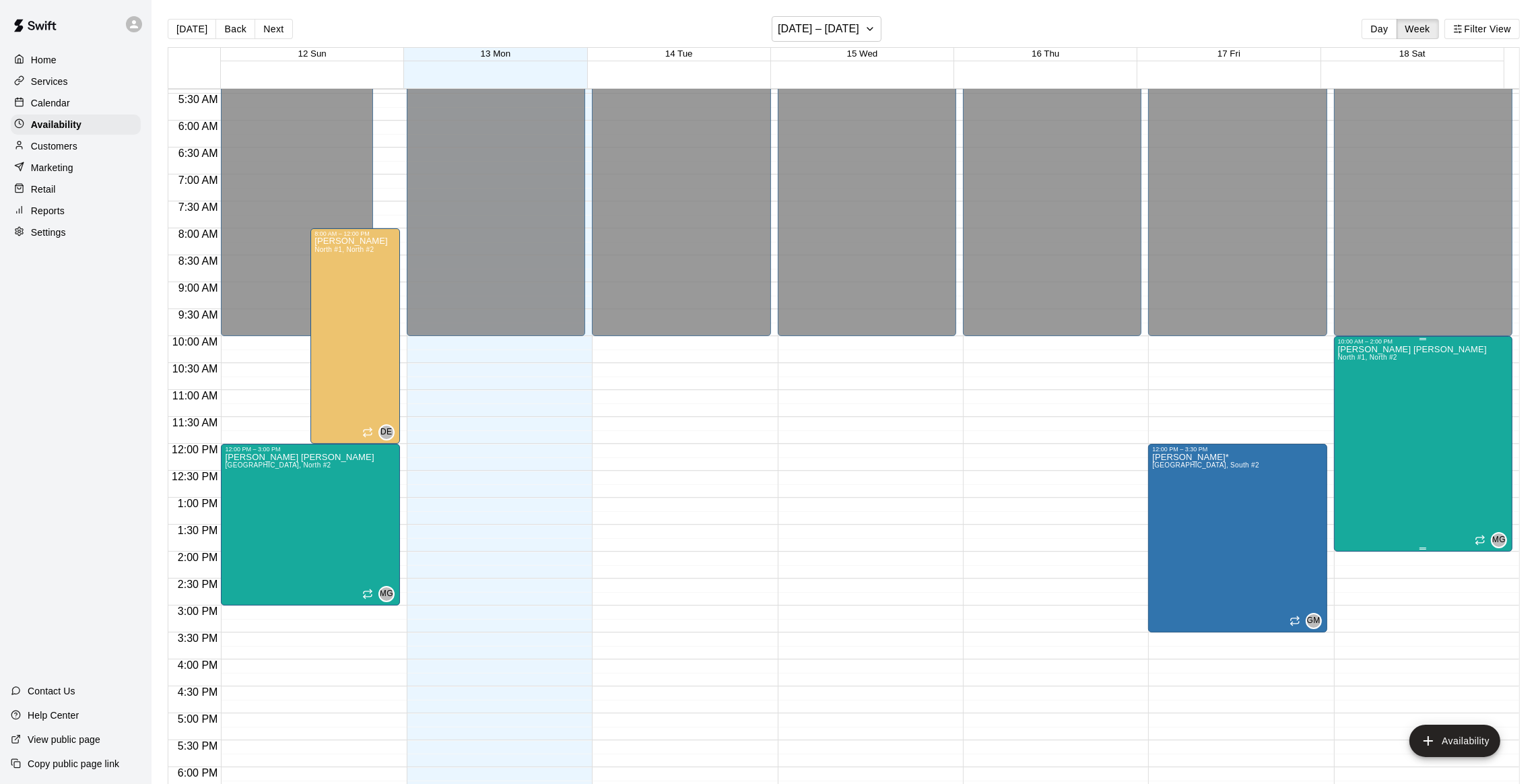
scroll to position [280, 0]
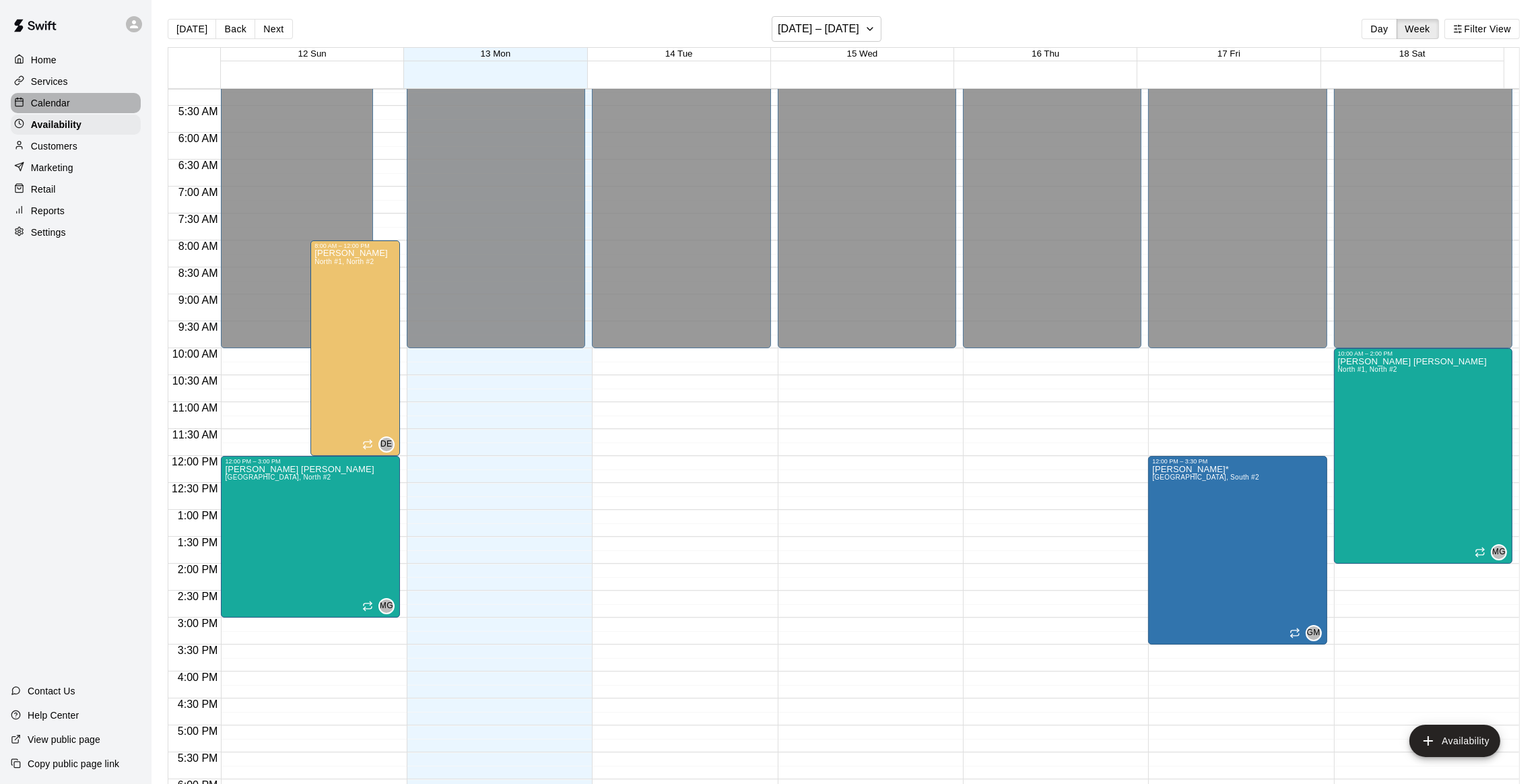
click at [65, 102] on p "Calendar" at bounding box center [51, 102] width 39 height 13
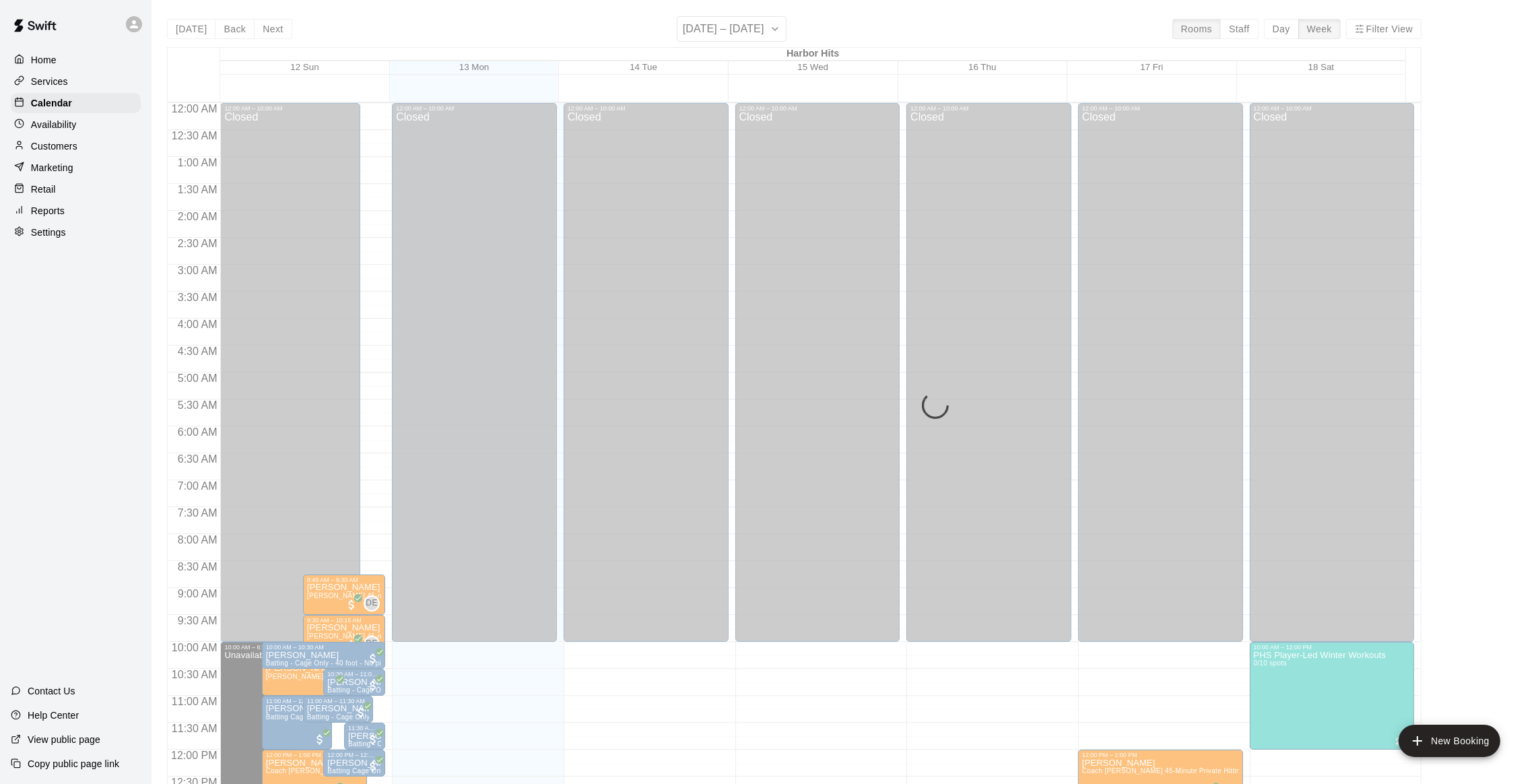
scroll to position [543, 0]
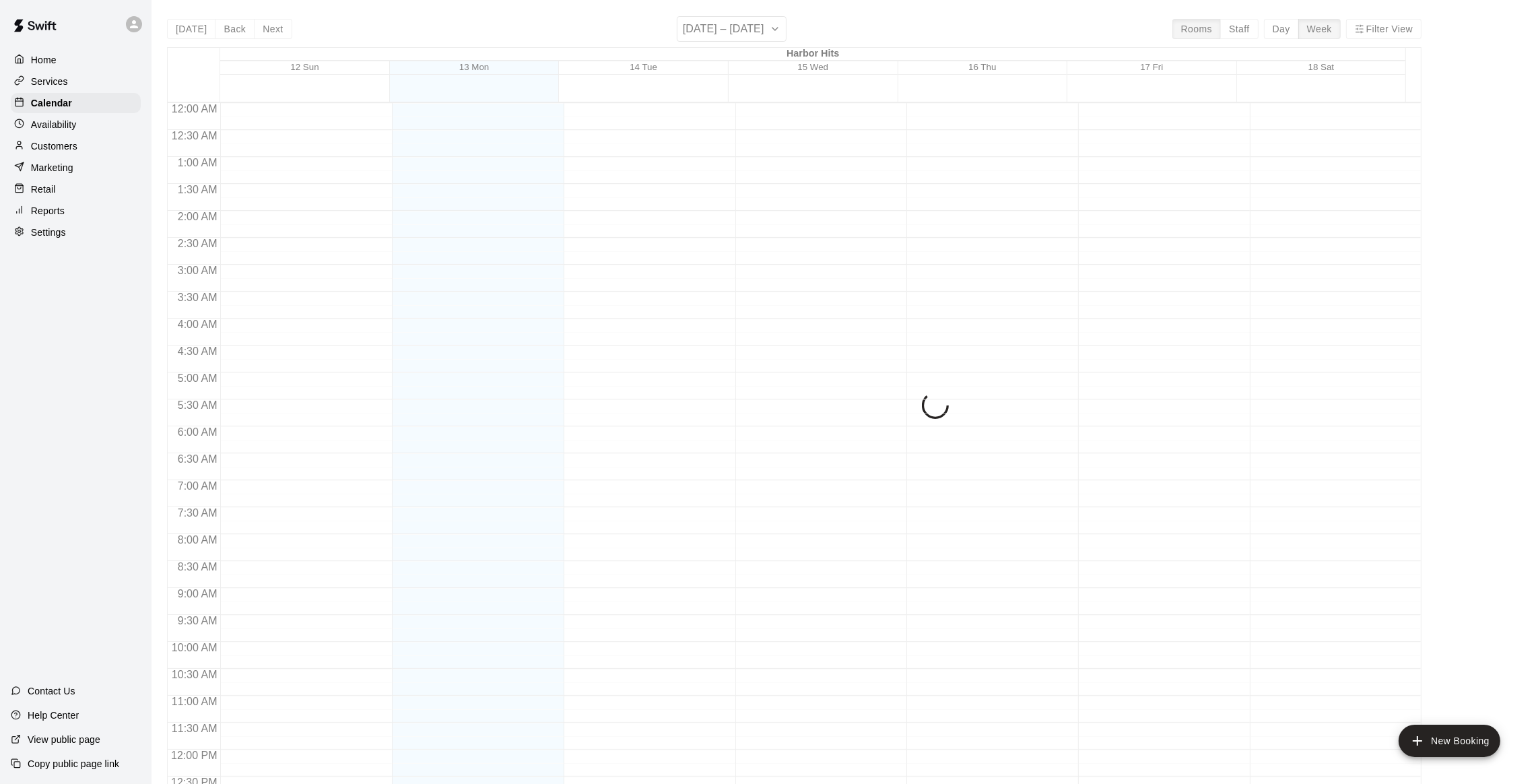
scroll to position [543, 0]
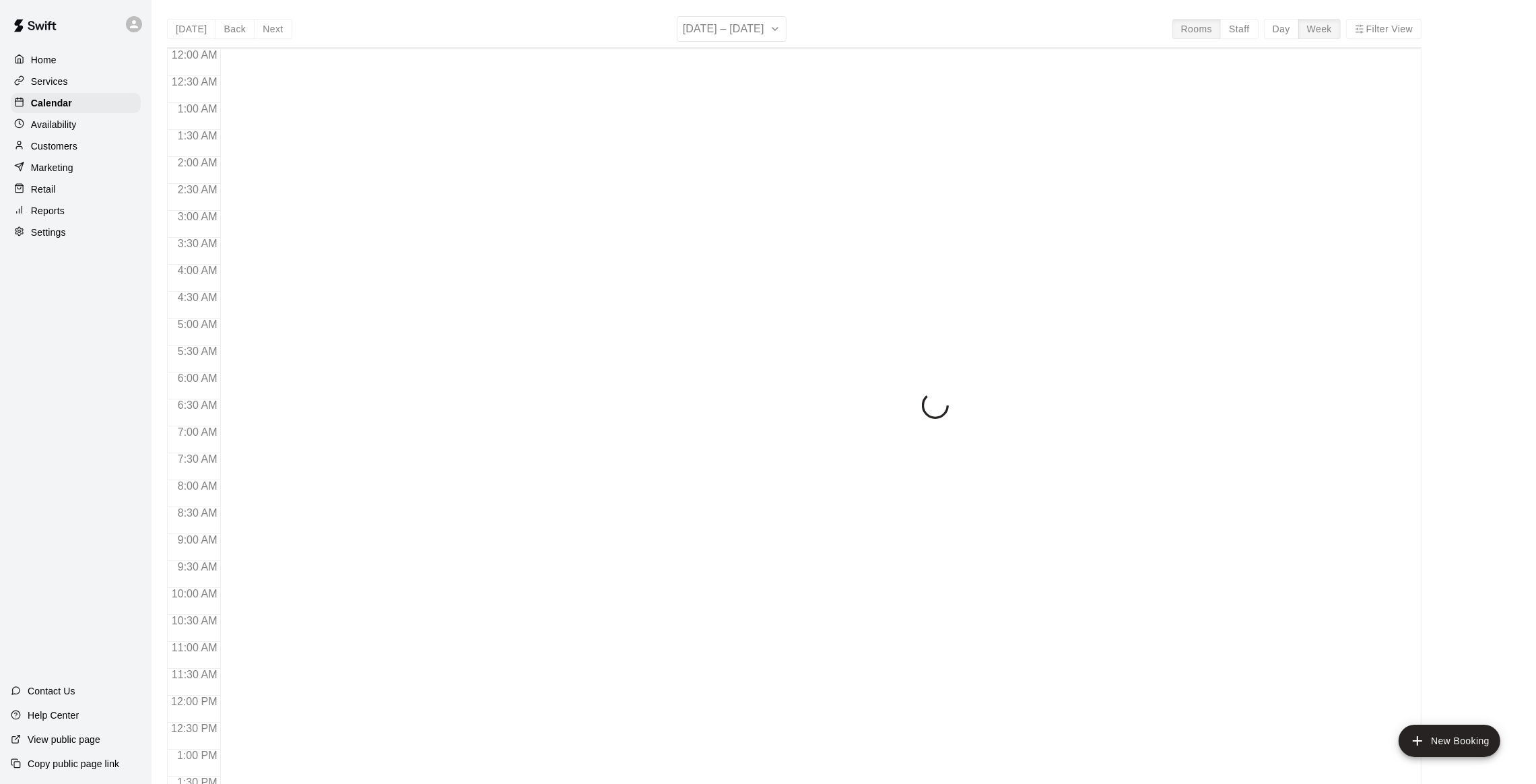
scroll to position [543, 0]
